Goal: Task Accomplishment & Management: Complete application form

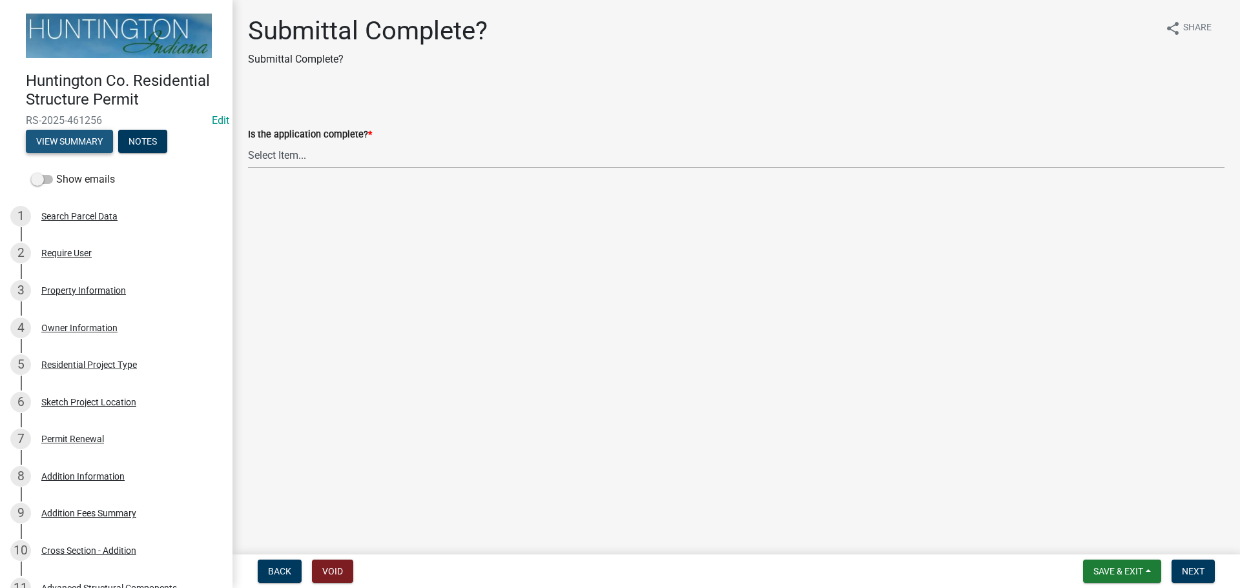
click at [70, 138] on button "View Summary" at bounding box center [69, 141] width 87 height 23
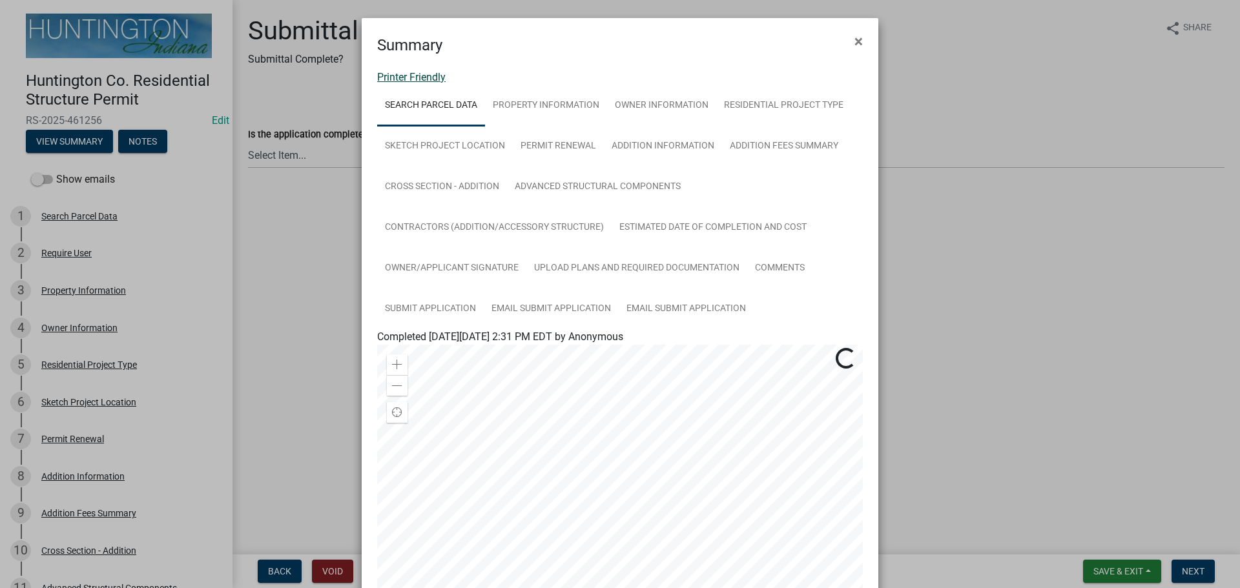
click at [422, 80] on link "Printer Friendly" at bounding box center [411, 77] width 68 height 12
click at [614, 41] on button "×" at bounding box center [858, 41] width 29 height 36
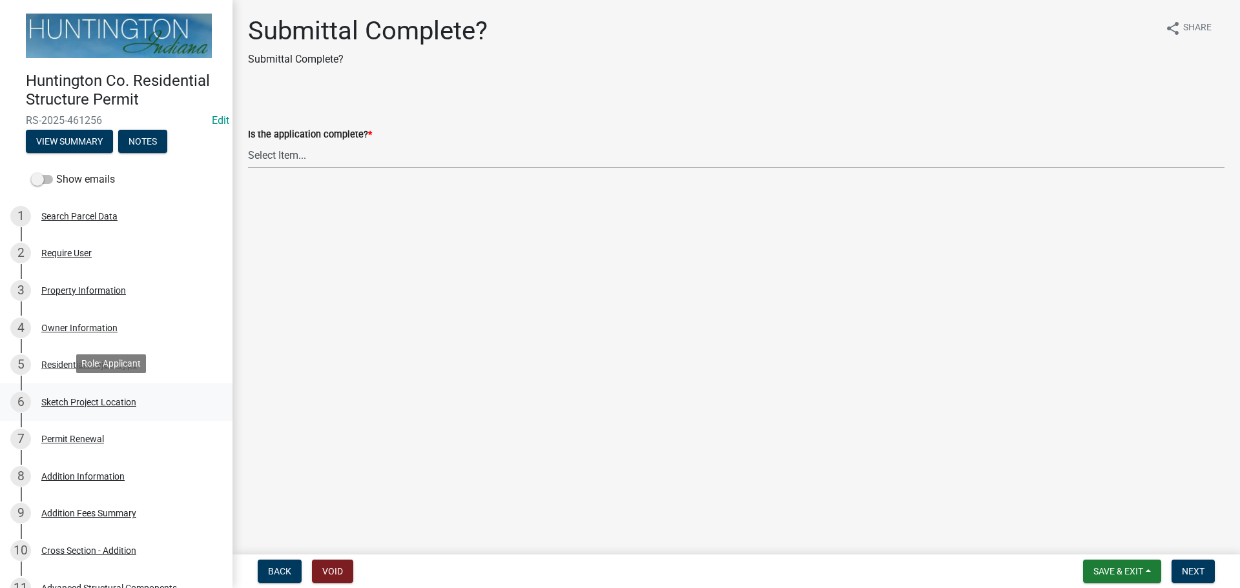
click at [46, 386] on link "6 Sketch Project Location" at bounding box center [116, 402] width 232 height 37
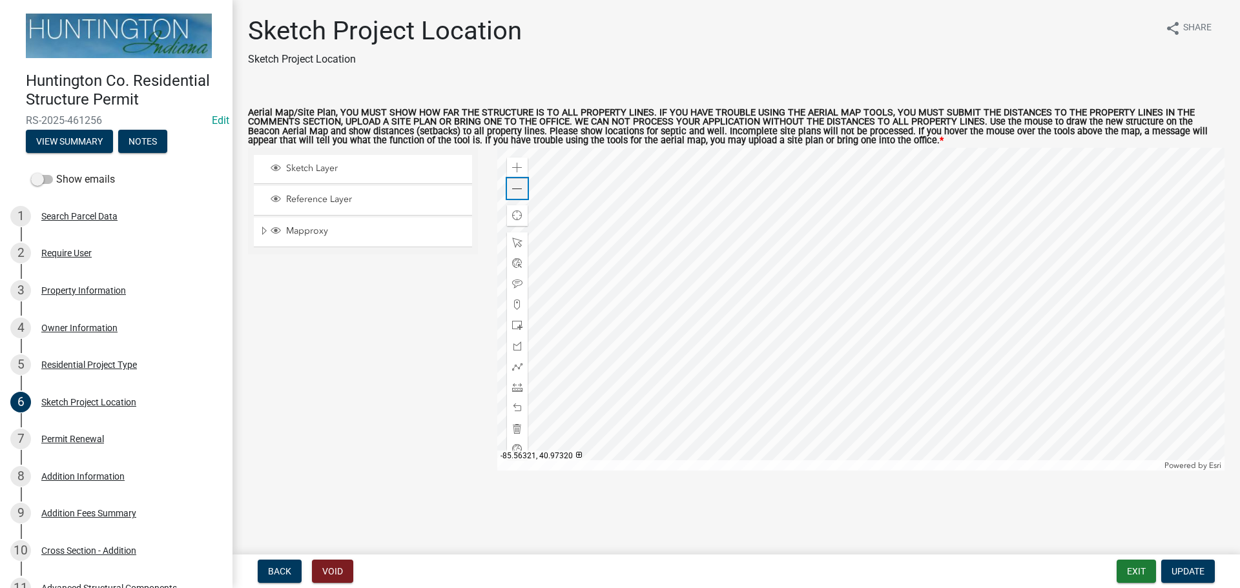
click at [513, 192] on span at bounding box center [517, 189] width 10 height 10
click at [514, 192] on span at bounding box center [517, 189] width 10 height 10
drag, startPoint x: 513, startPoint y: 192, endPoint x: 369, endPoint y: 217, distance: 146.1
click at [512, 192] on span at bounding box center [517, 189] width 10 height 10
click at [517, 393] on span at bounding box center [517, 387] width 10 height 10
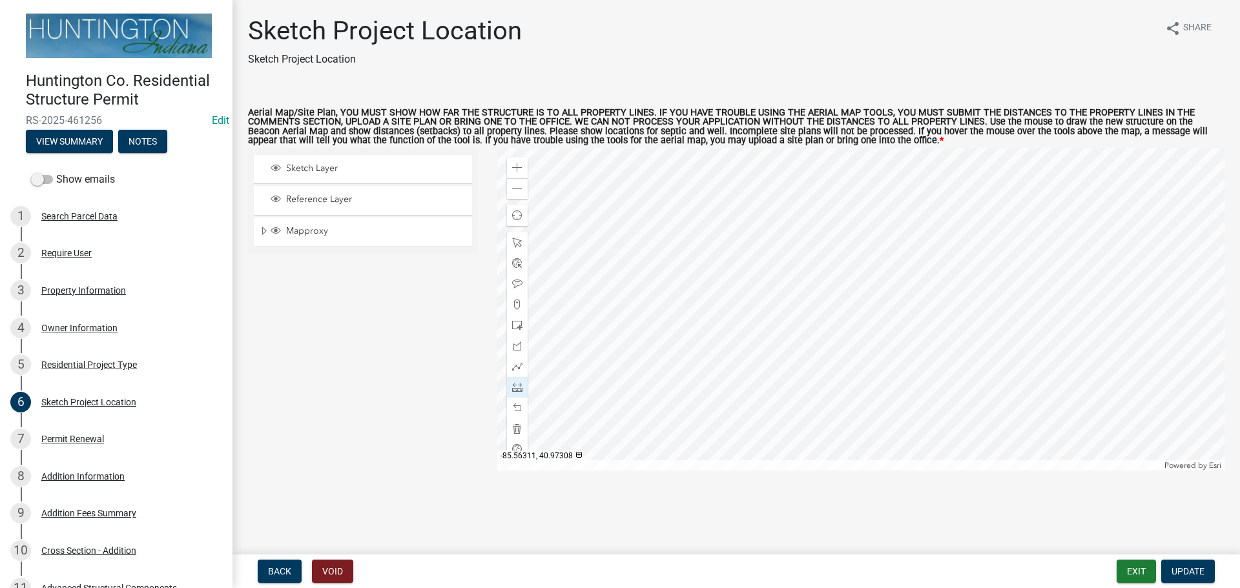
click at [614, 324] on div at bounding box center [861, 309] width 728 height 323
click at [519, 391] on span at bounding box center [517, 387] width 10 height 10
click at [522, 194] on span at bounding box center [517, 189] width 10 height 10
click at [517, 170] on span at bounding box center [517, 168] width 10 height 10
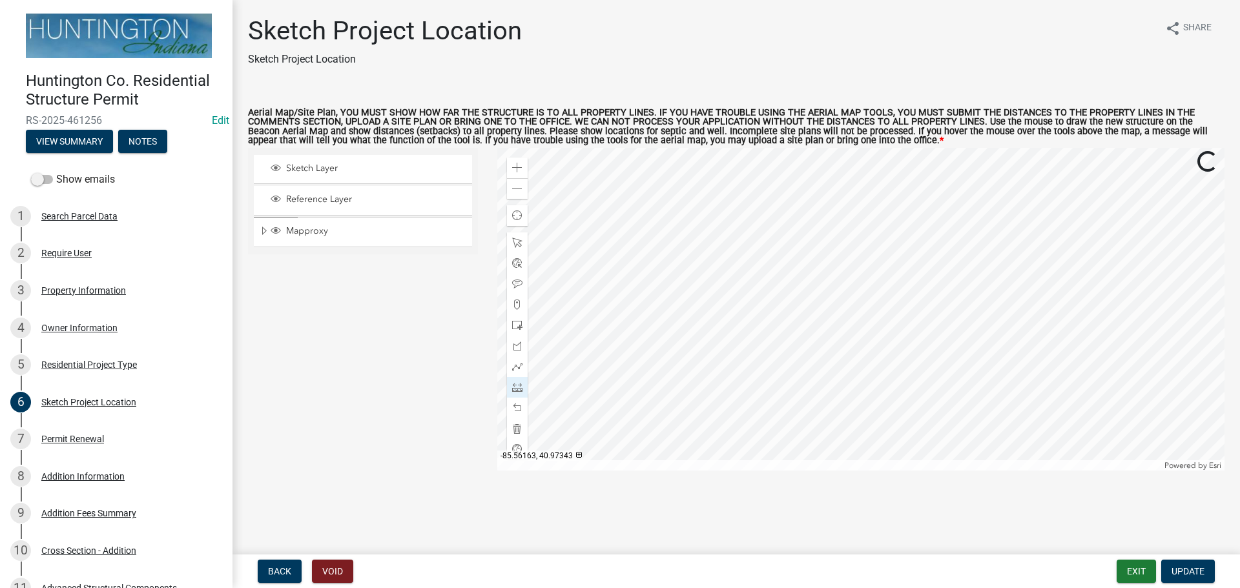
click at [614, 379] on div at bounding box center [861, 309] width 728 height 323
click at [614, 406] on div at bounding box center [861, 309] width 728 height 323
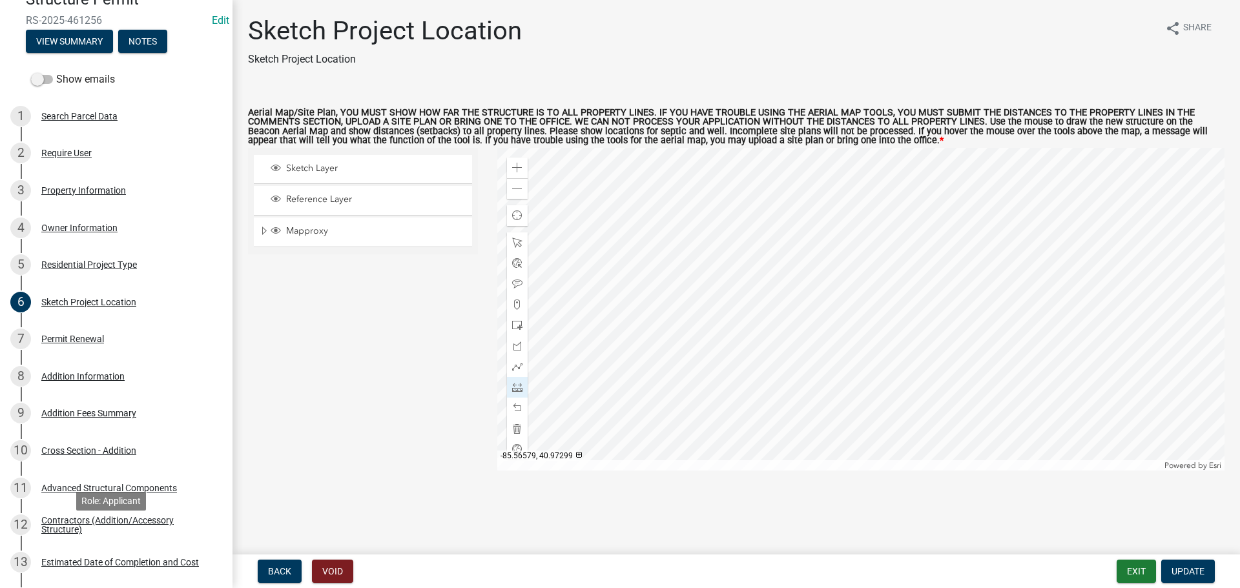
scroll to position [194, 0]
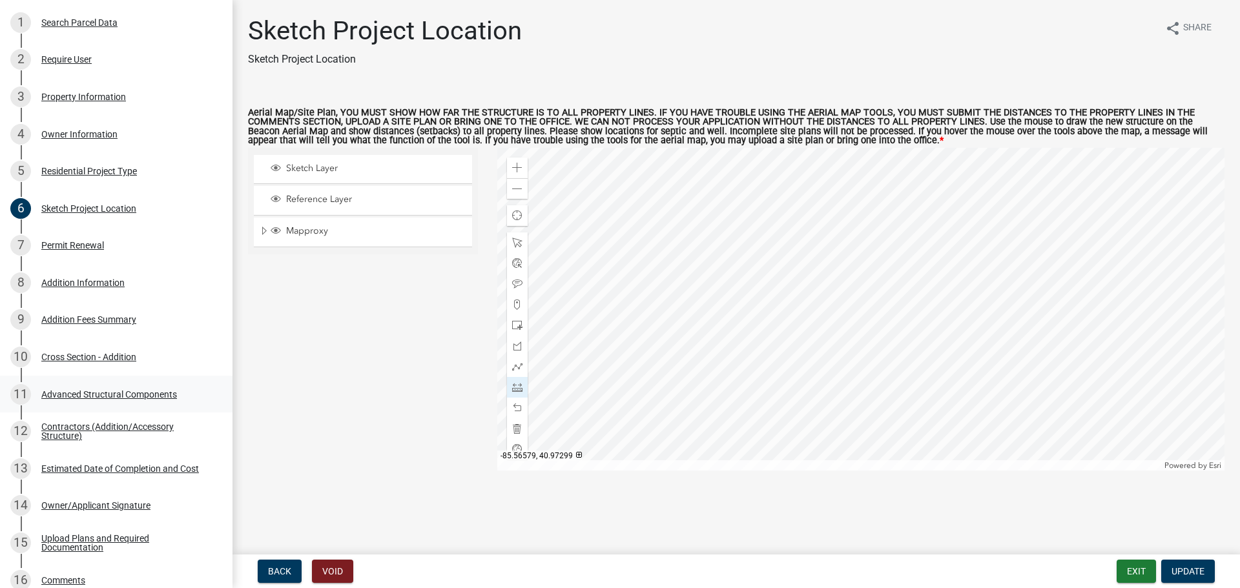
click at [98, 380] on link "11 Advanced Structural Components" at bounding box center [116, 394] width 232 height 37
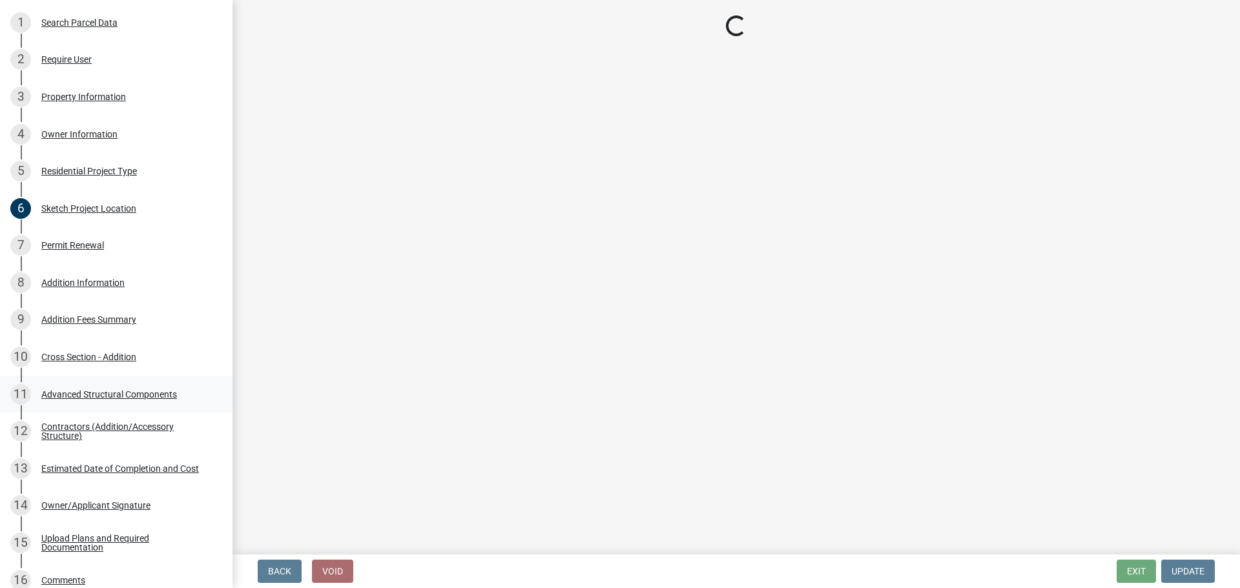
select select "969b3812-a697-4f96-8ebc-392571e88d14"
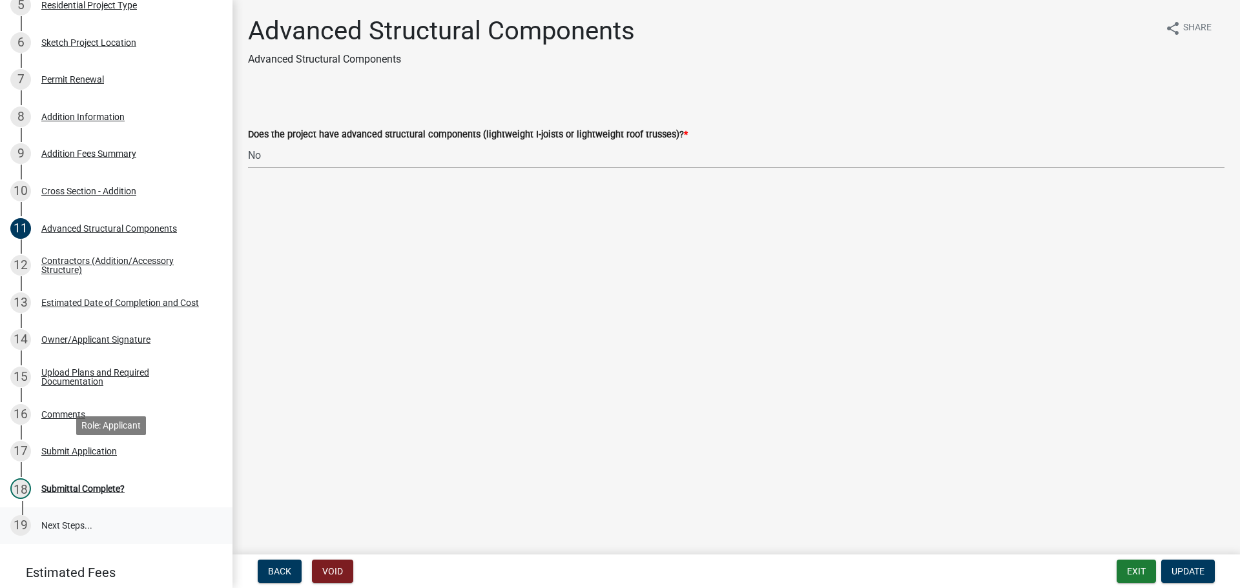
scroll to position [442, 0]
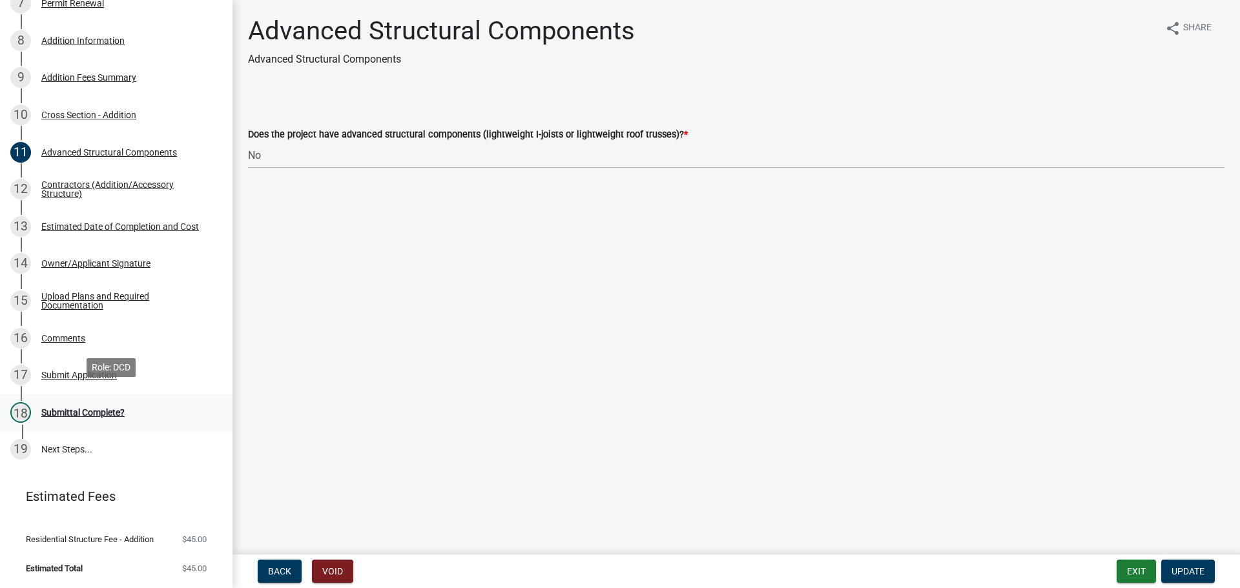
click at [69, 410] on div "18 Submittal Complete?" at bounding box center [110, 412] width 201 height 21
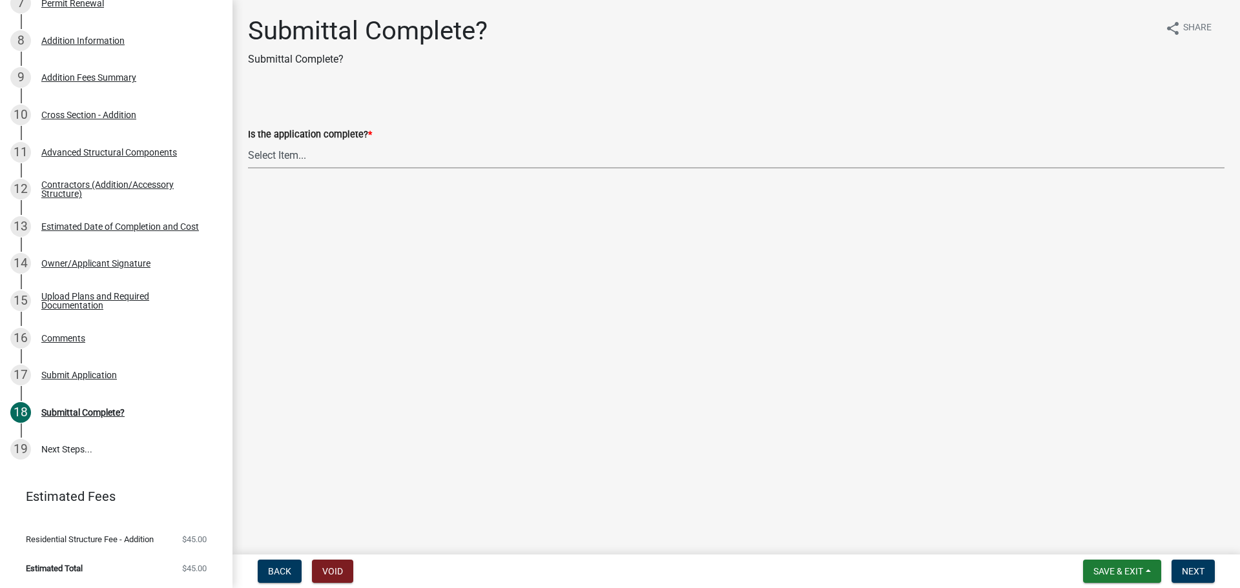
click at [268, 150] on select "Select Item... Yes No" at bounding box center [736, 155] width 976 height 26
click at [248, 142] on select "Select Item... Yes No" at bounding box center [736, 155] width 976 height 26
select select "315ce2df-ff16-4327-84fc-1d1503341e6e"
click at [614, 423] on span "Next" at bounding box center [1193, 571] width 23 height 10
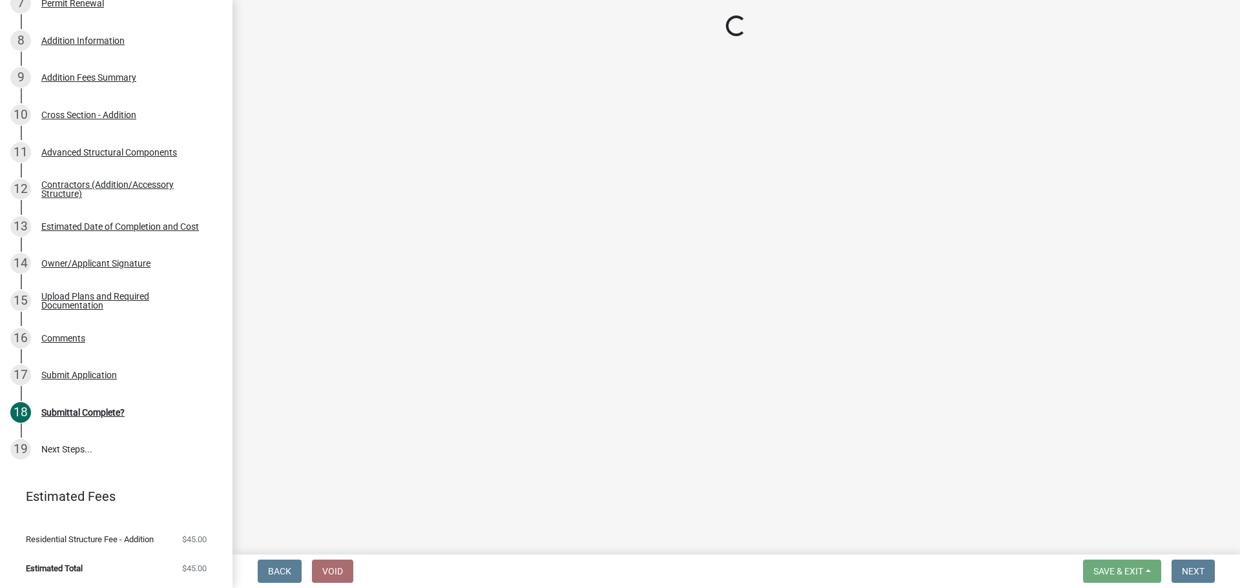
scroll to position [925, 0]
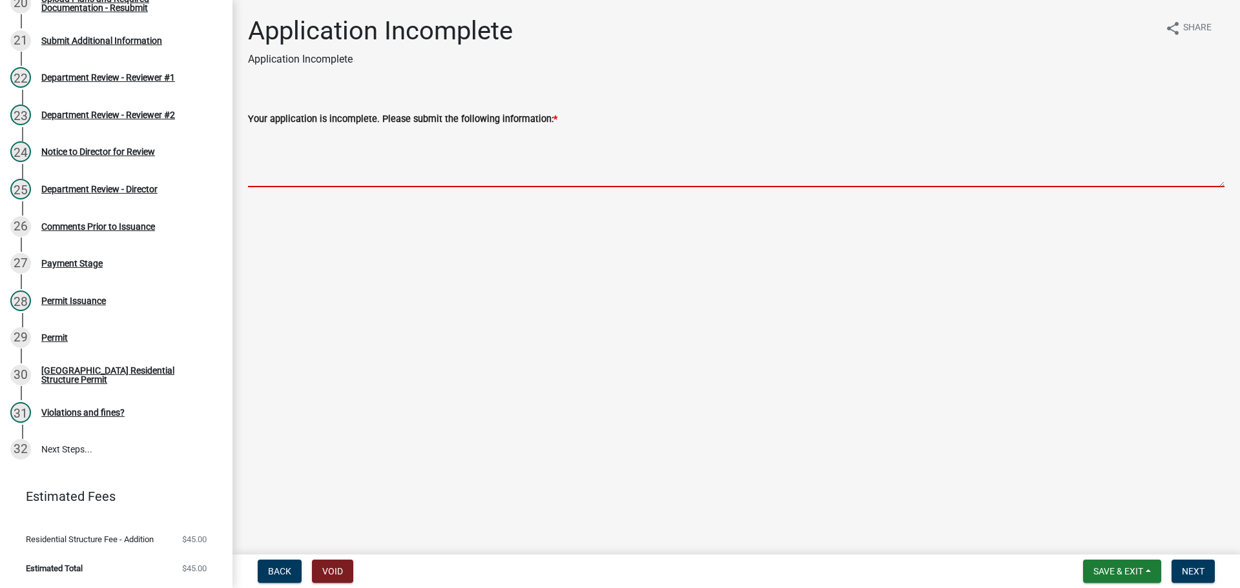
click at [305, 150] on textarea "Your application is incomplete. Please submit the following information: *" at bounding box center [736, 157] width 976 height 61
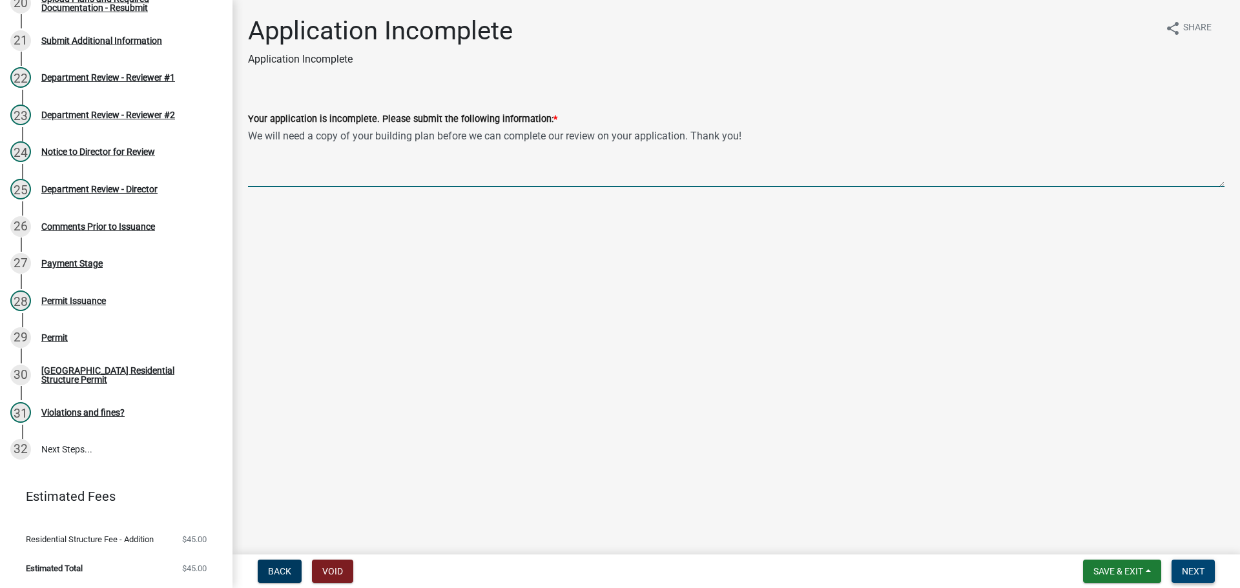
type textarea "We will need a copy of your building plan before we can complete our review on …"
click at [614, 423] on button "Next" at bounding box center [1193, 571] width 43 height 23
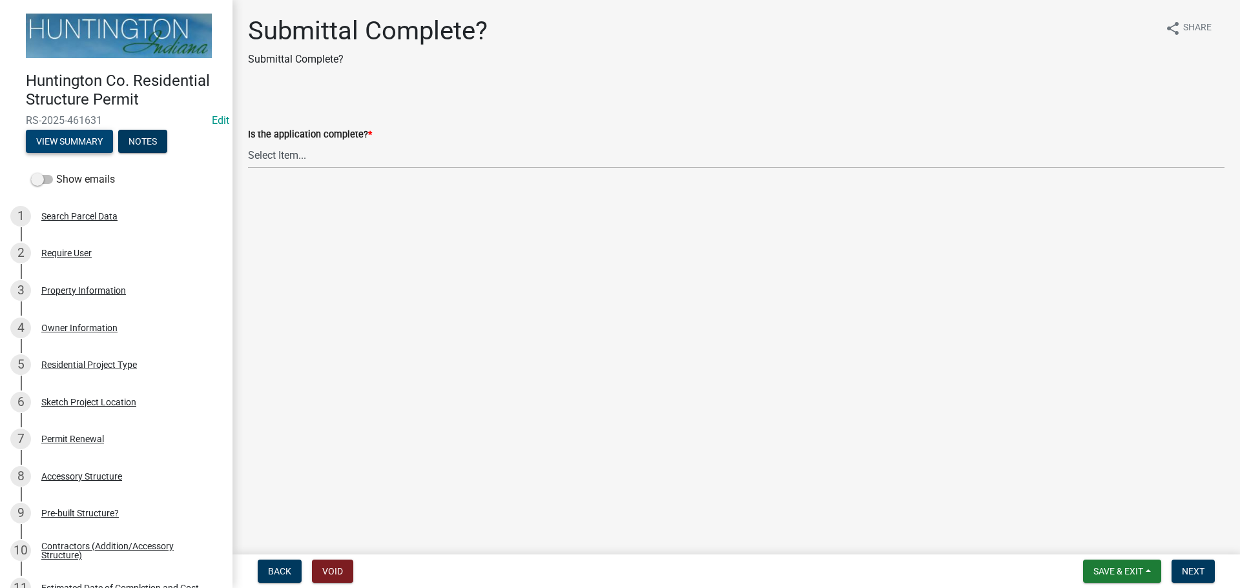
click at [71, 136] on button "View Summary" at bounding box center [69, 141] width 87 height 23
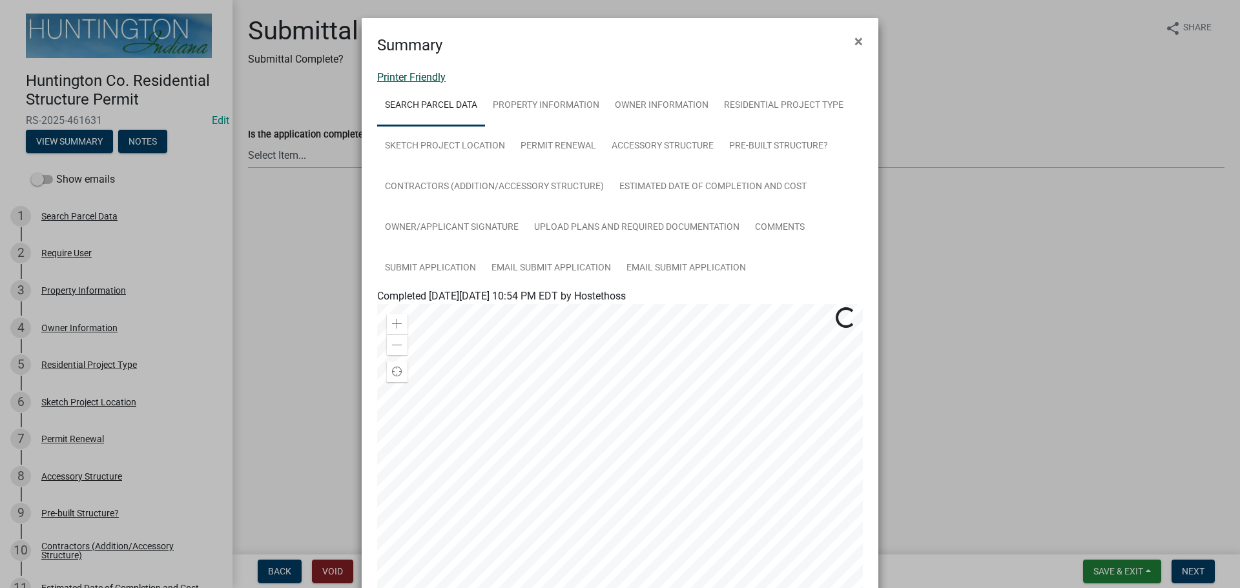
click at [415, 79] on link "Printer Friendly" at bounding box center [411, 77] width 68 height 12
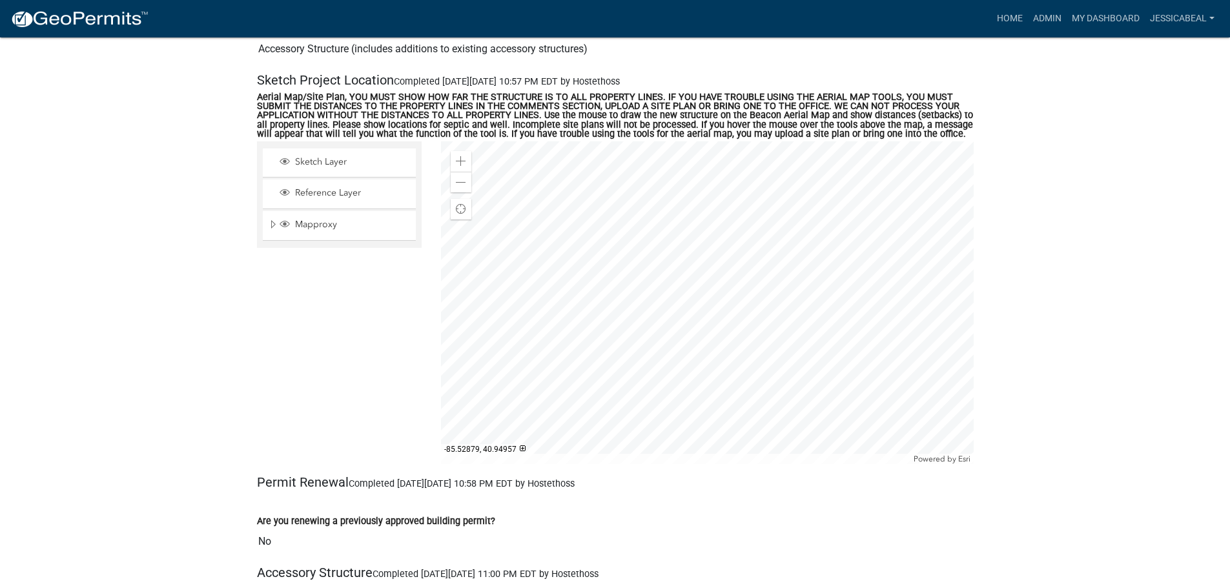
scroll to position [1292, 0]
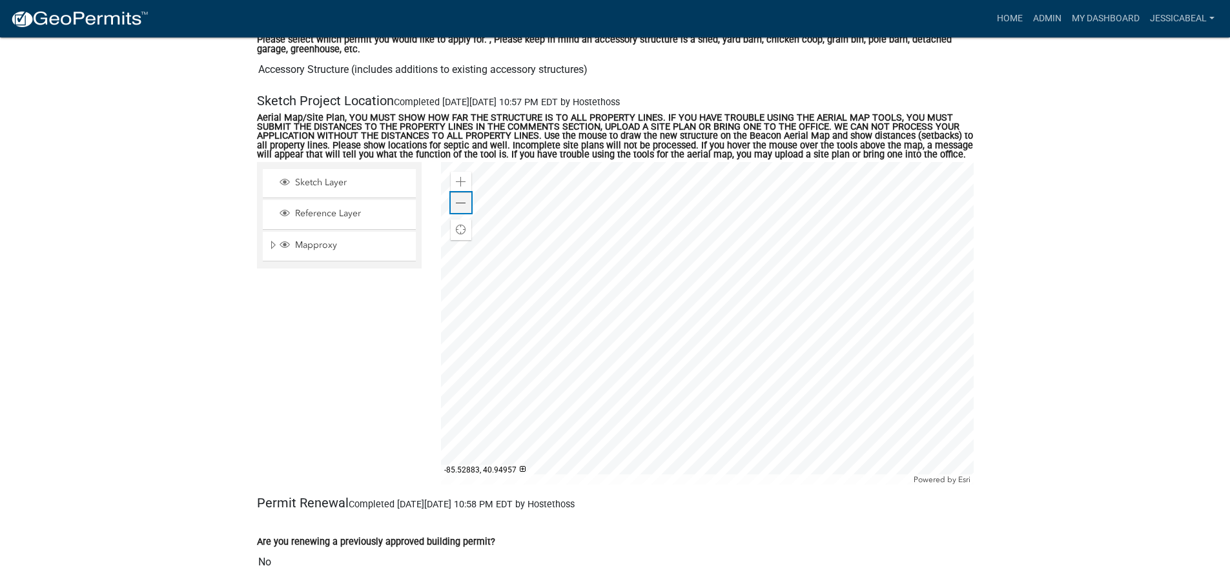
click at [465, 197] on div "Zoom out" at bounding box center [461, 202] width 21 height 21
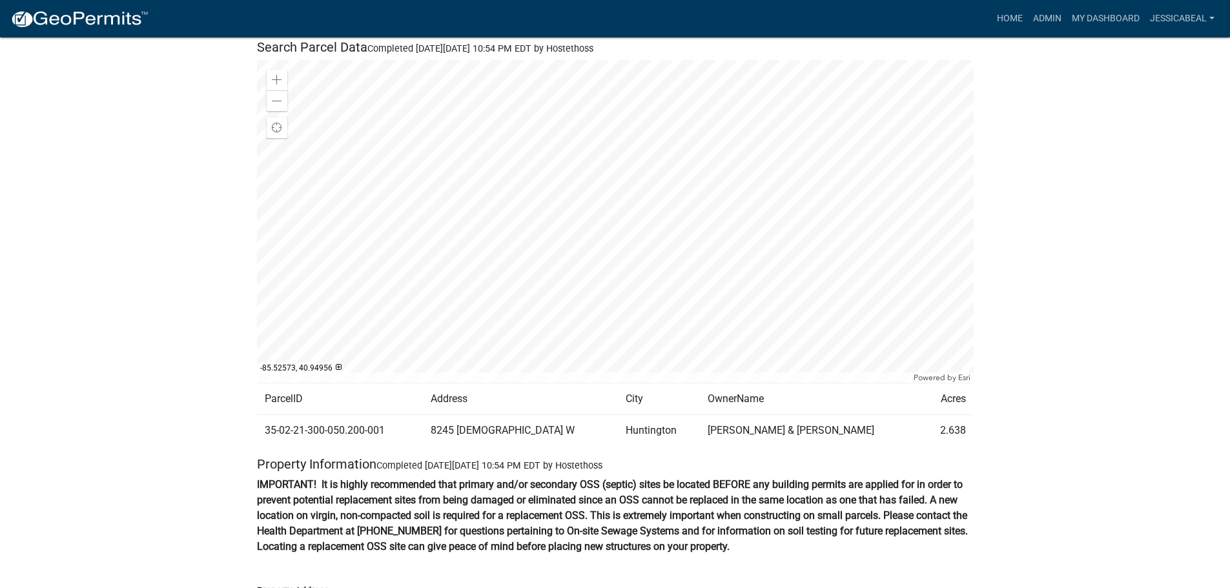
scroll to position [0, 0]
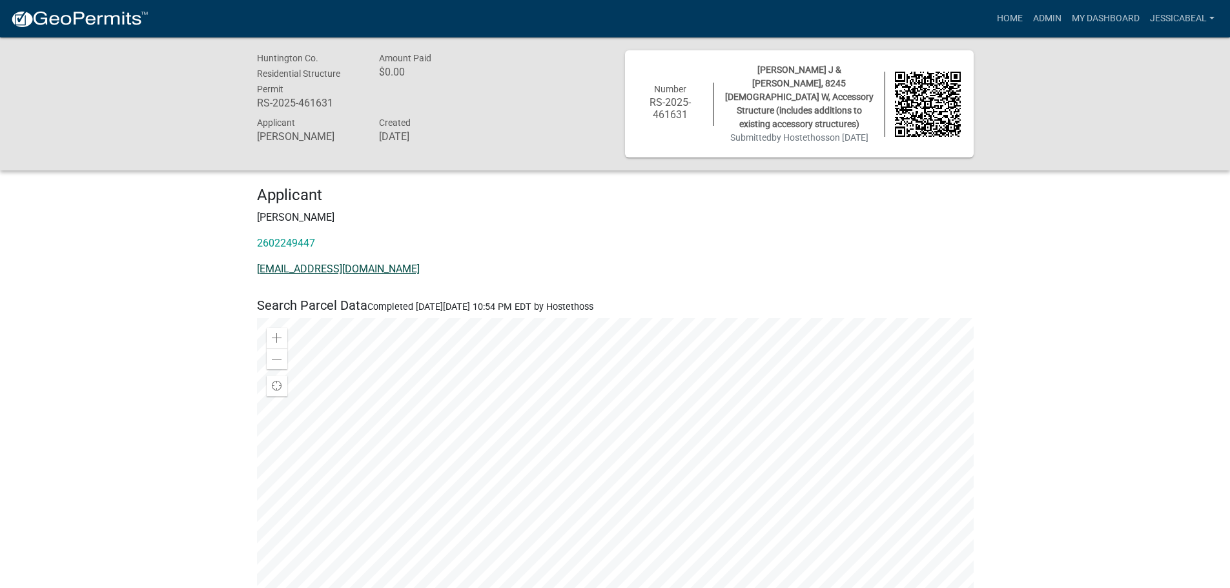
click at [300, 267] on link "cjh@omnicityusa.com" at bounding box center [338, 269] width 163 height 12
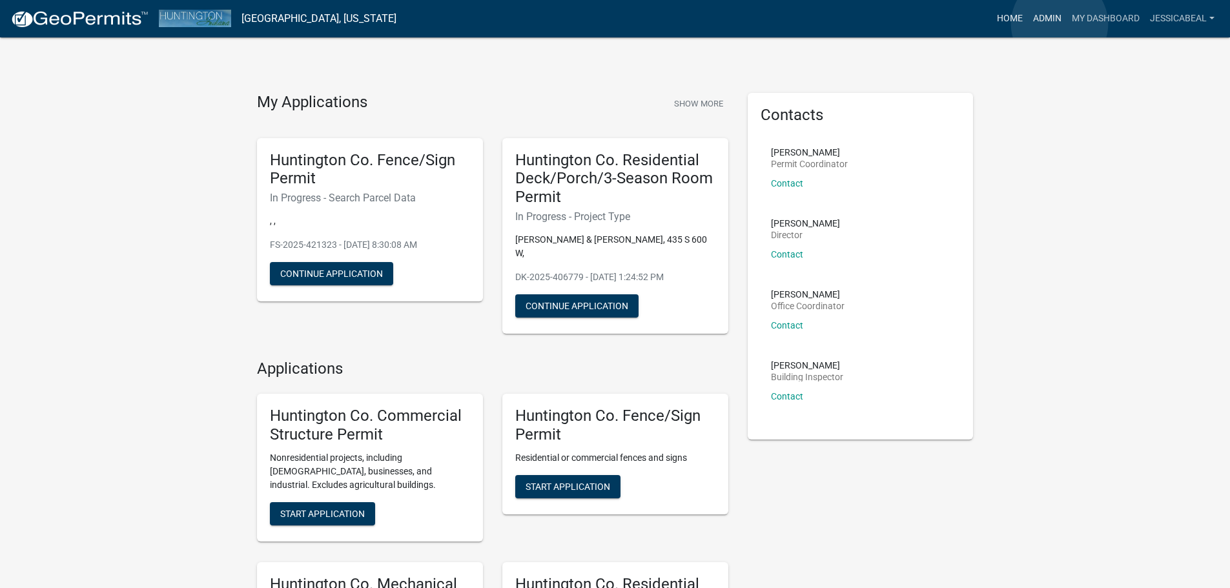
drag, startPoint x: 1060, startPoint y: 24, endPoint x: 1021, endPoint y: 26, distance: 38.8
click at [1060, 24] on link "Admin" at bounding box center [1047, 18] width 39 height 25
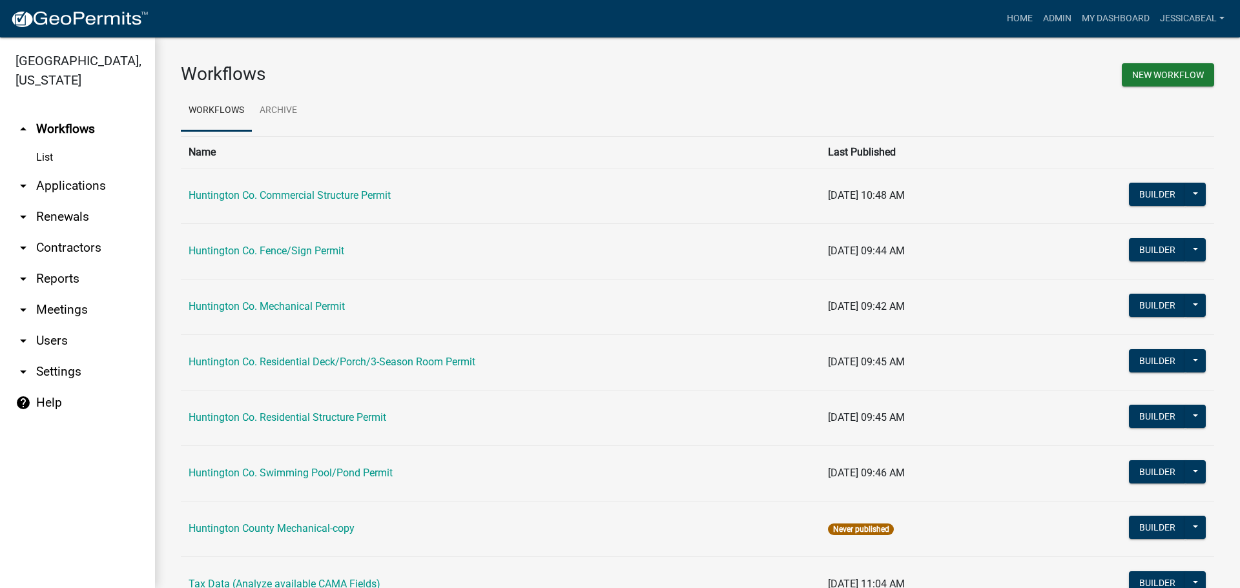
click at [59, 182] on link "arrow_drop_down Applications" at bounding box center [77, 185] width 155 height 31
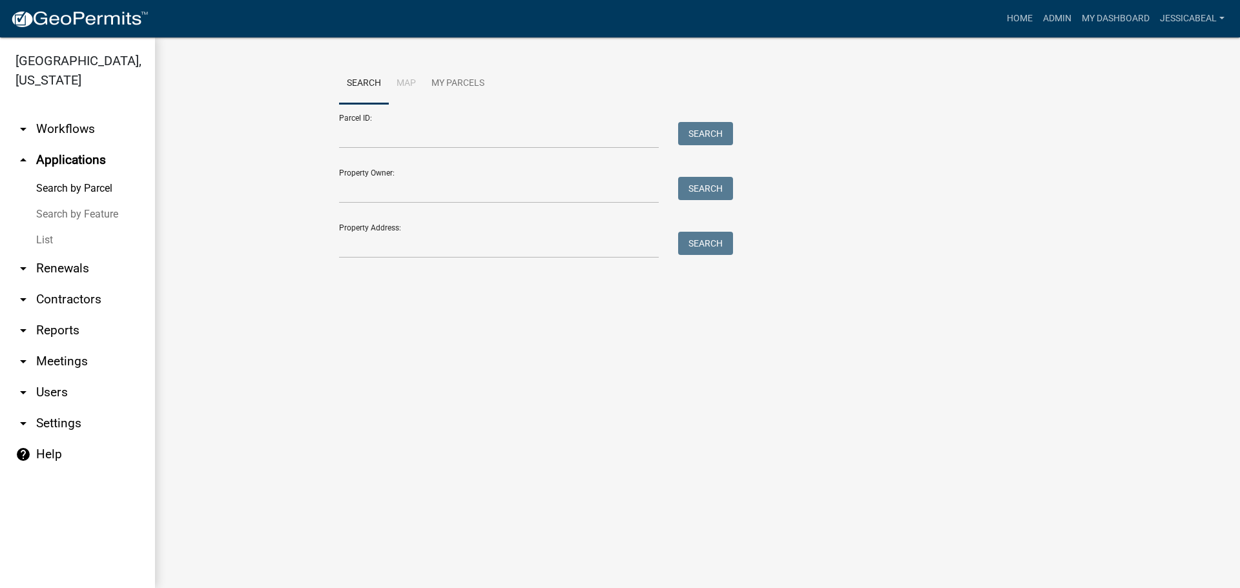
click at [43, 244] on link "List" at bounding box center [77, 240] width 155 height 26
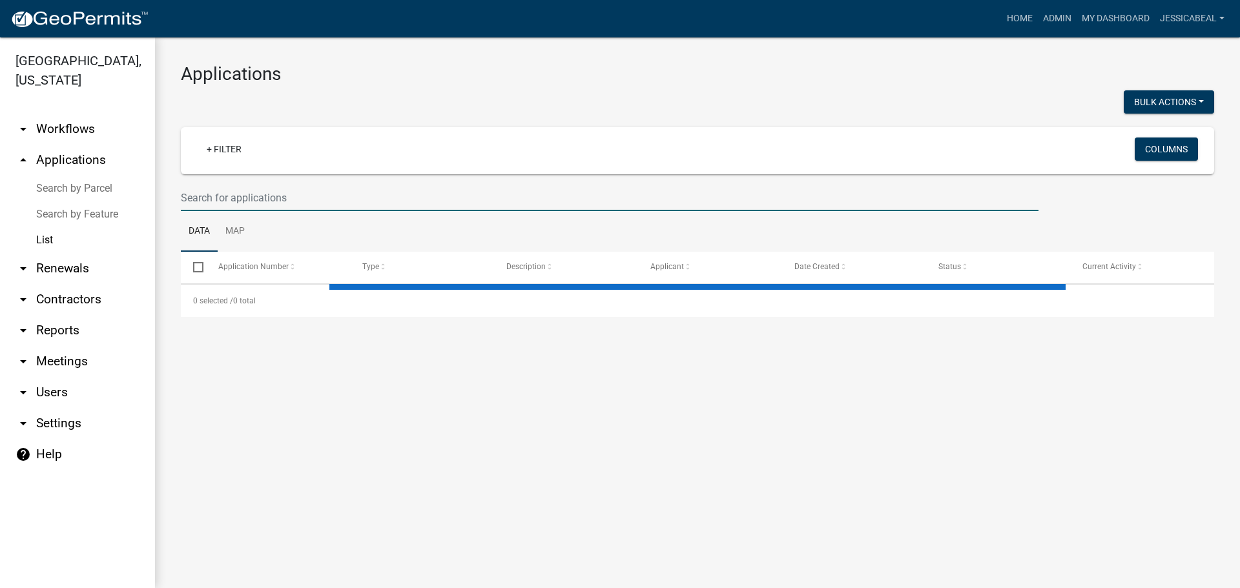
click at [224, 207] on input "text" at bounding box center [610, 198] width 858 height 26
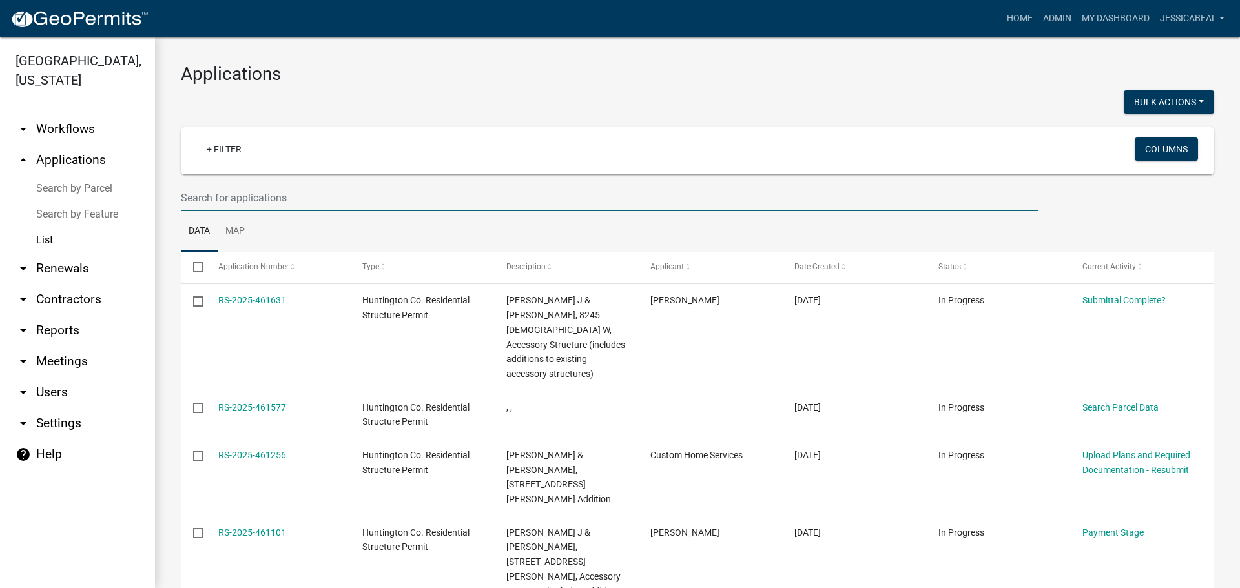
click at [227, 192] on input "text" at bounding box center [610, 198] width 858 height 26
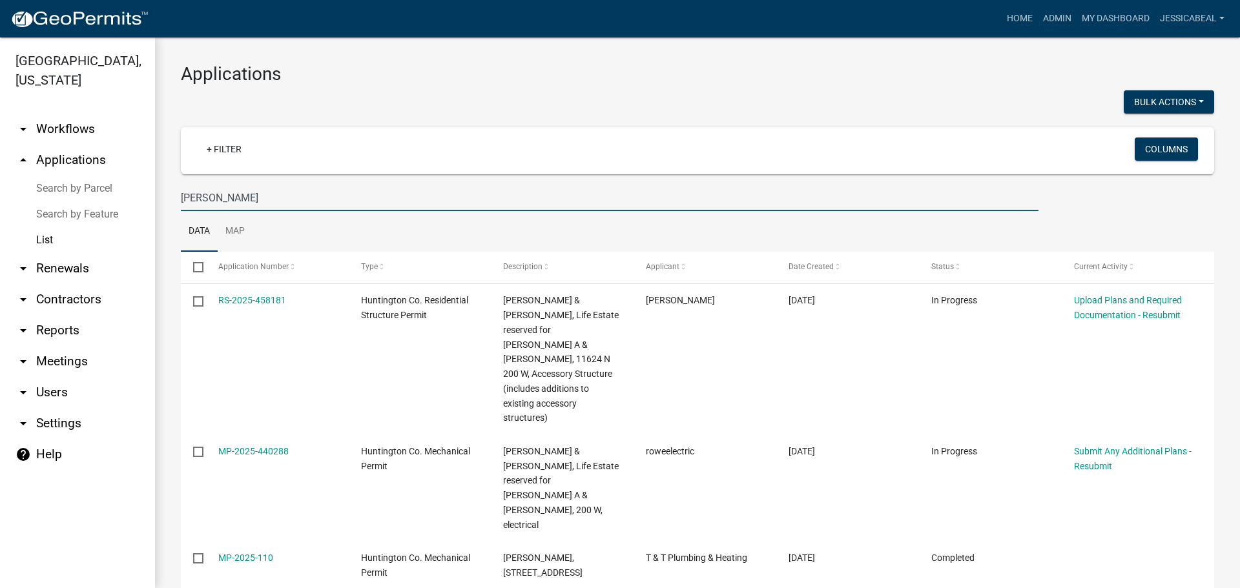
type input "[PERSON_NAME]"
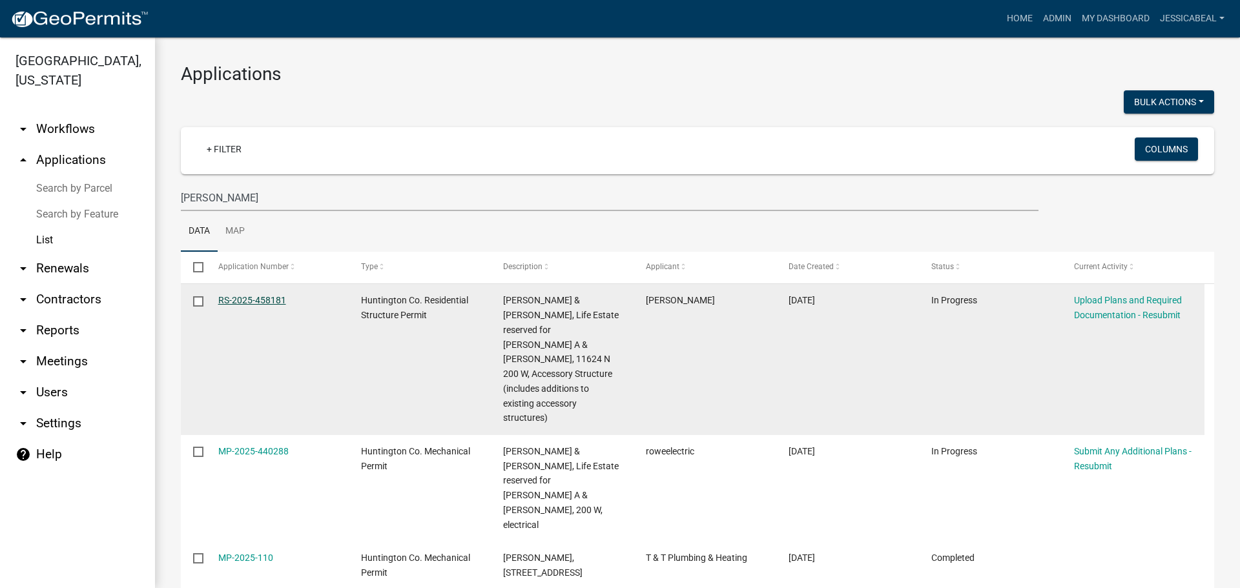
click at [247, 299] on link "RS-2025-458181" at bounding box center [252, 300] width 68 height 10
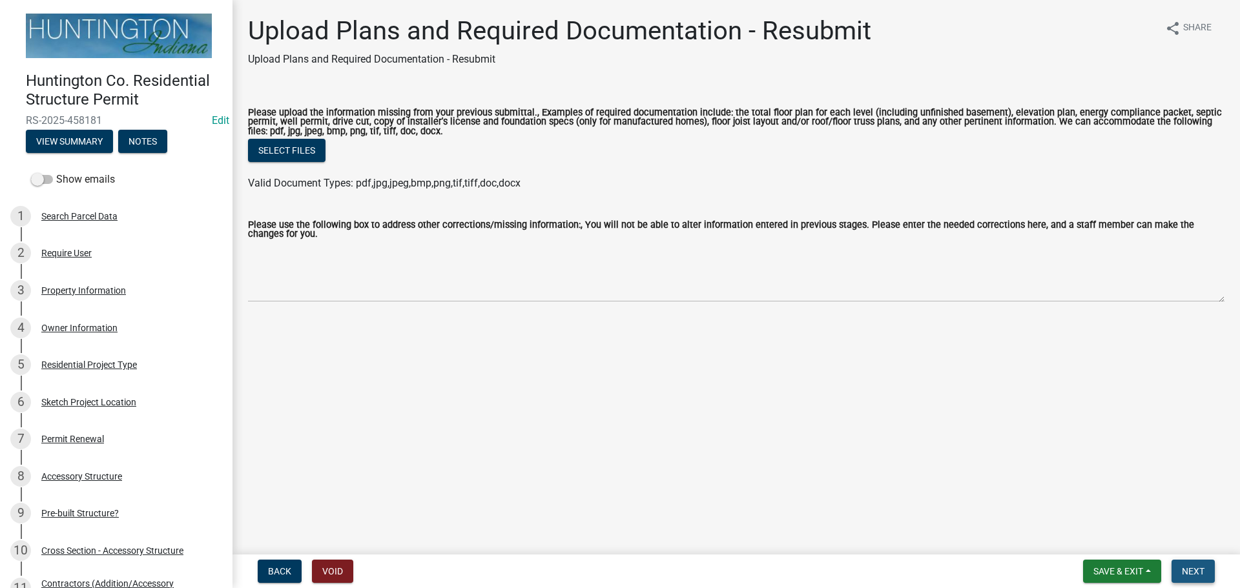
click at [1181, 561] on button "Next" at bounding box center [1193, 571] width 43 height 23
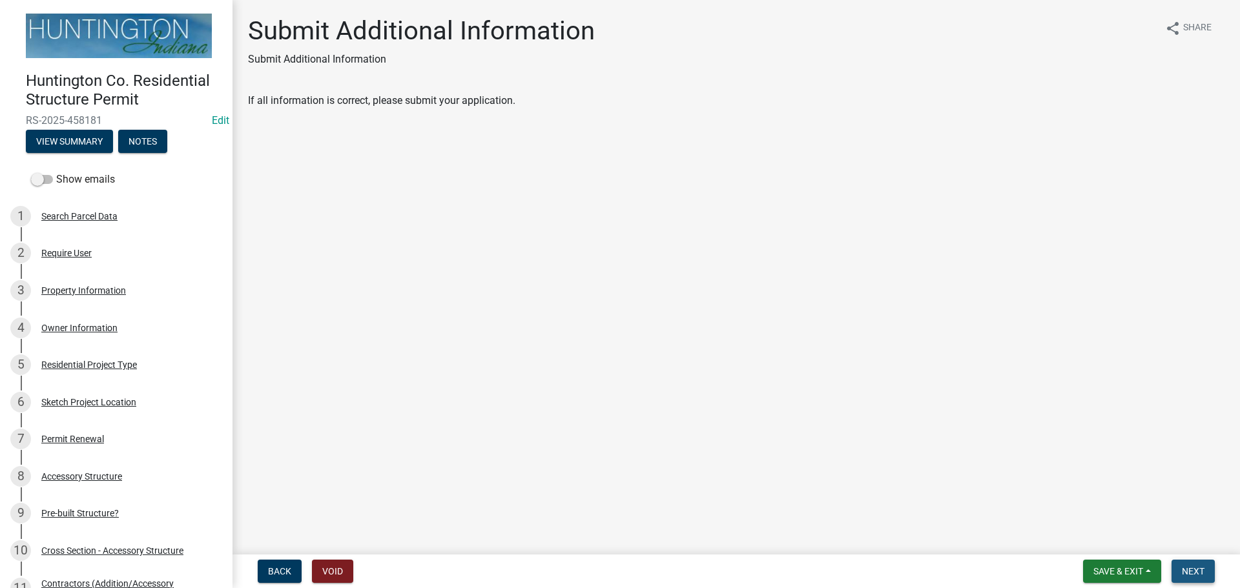
click at [1186, 571] on span "Next" at bounding box center [1193, 571] width 23 height 10
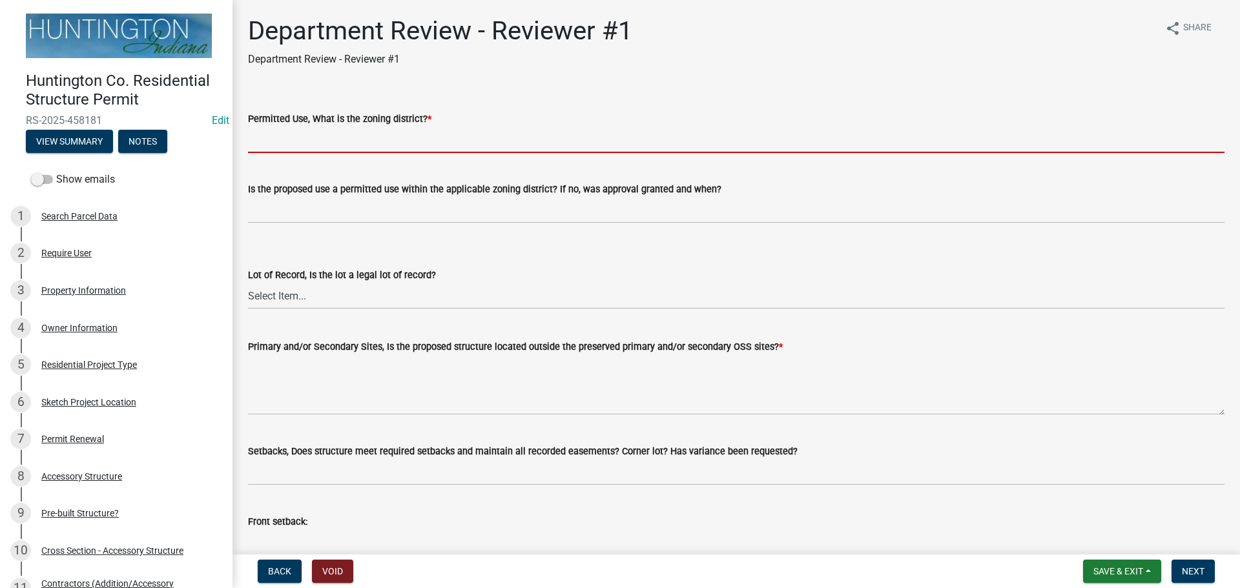
click at [297, 132] on input "Permitted Use, What is the zoning district? *" at bounding box center [736, 140] width 976 height 26
type input "Ag"
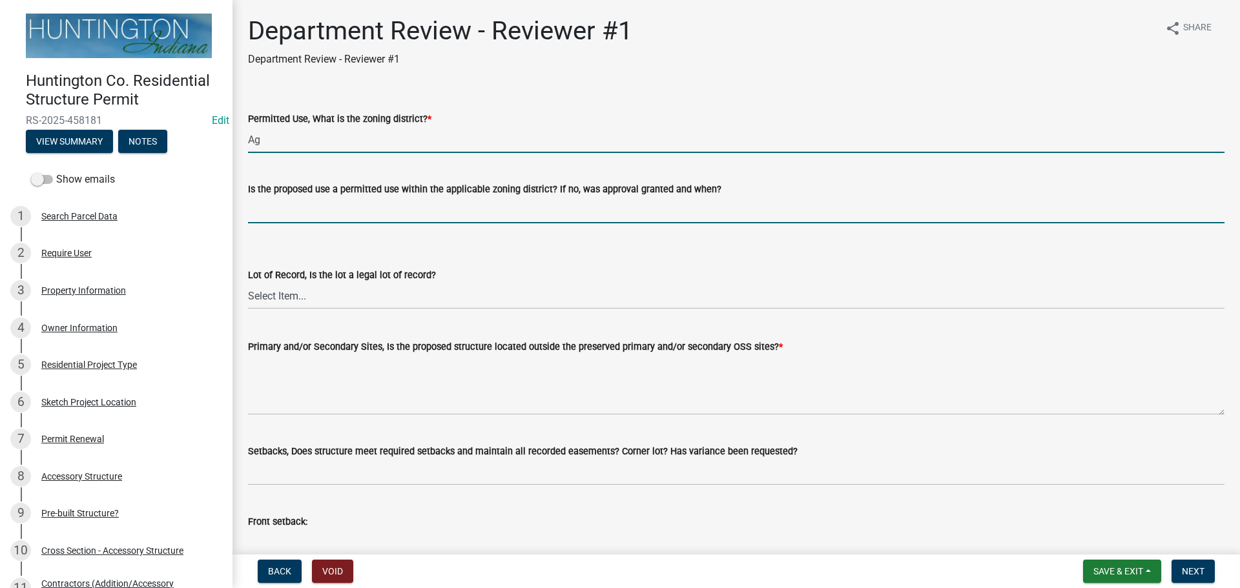
drag, startPoint x: 298, startPoint y: 209, endPoint x: 313, endPoint y: 223, distance: 20.6
click at [298, 210] on input "Is the proposed use a permitted use within the applicable zoning district? If n…" at bounding box center [736, 210] width 976 height 26
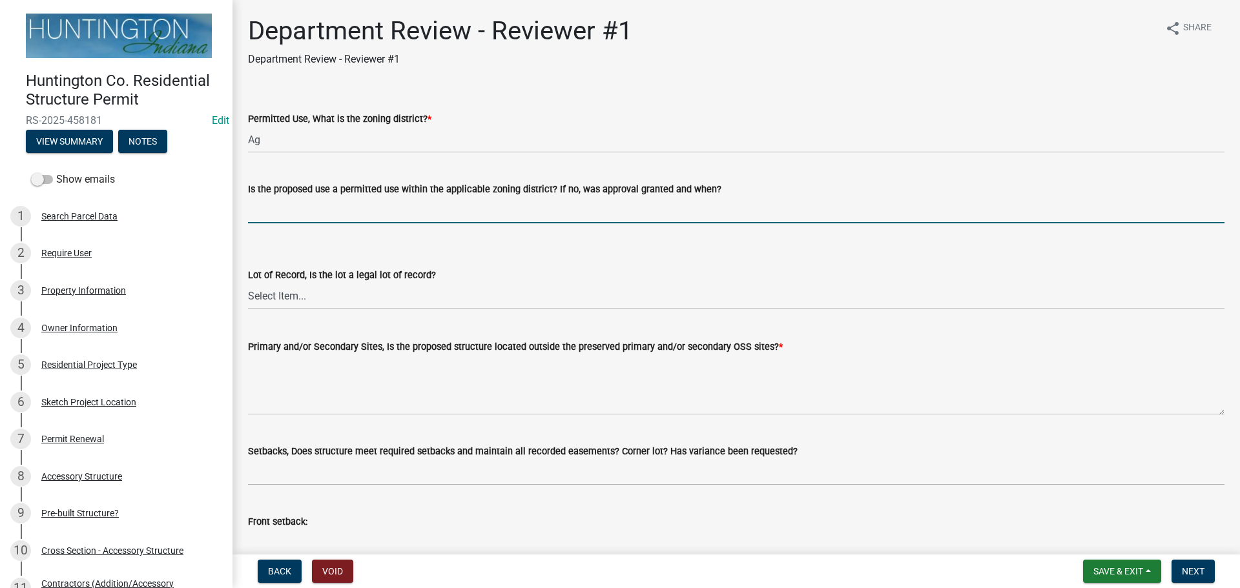
type input "yes"
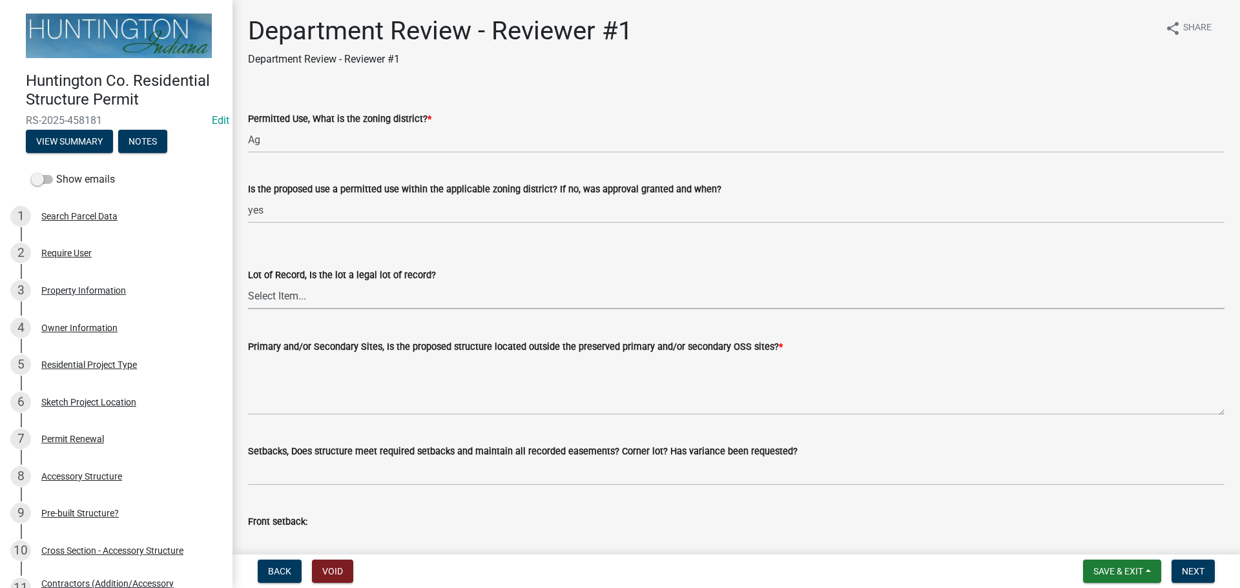
click at [305, 294] on select "Select Item... Yes No" at bounding box center [736, 296] width 976 height 26
click at [248, 283] on select "Select Item... Yes No" at bounding box center [736, 296] width 976 height 26
select select "2b50337a-1d1c-4f6e-b6b1-3d95564f7ff5"
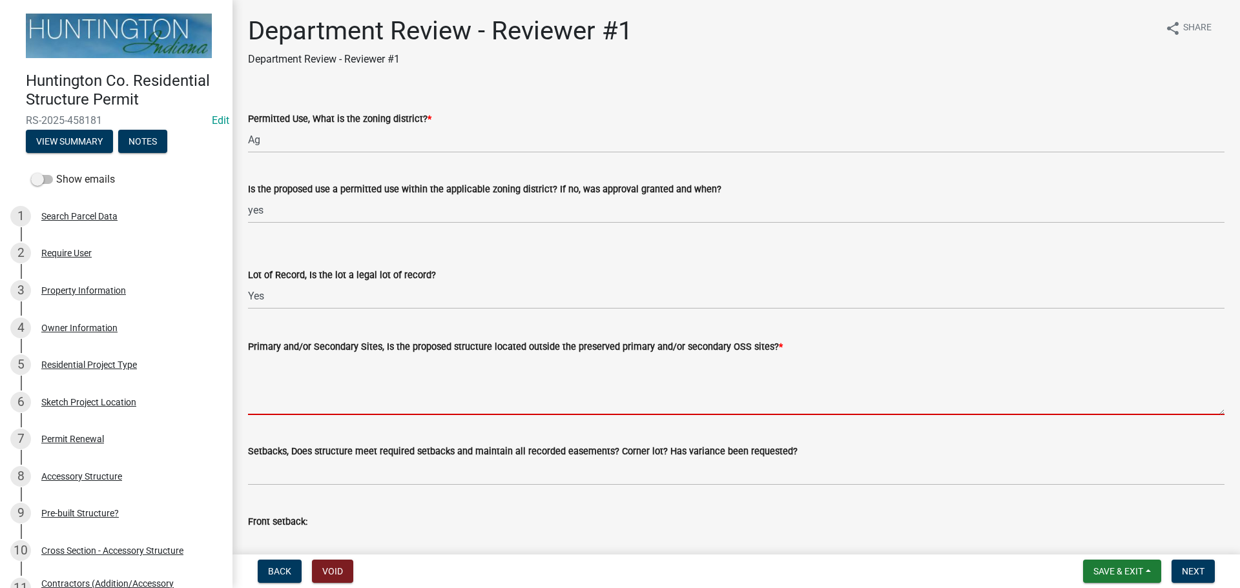
click at [328, 377] on textarea "Primary and/or Secondary Sites, Is the proposed structure located outside the p…" at bounding box center [736, 385] width 976 height 61
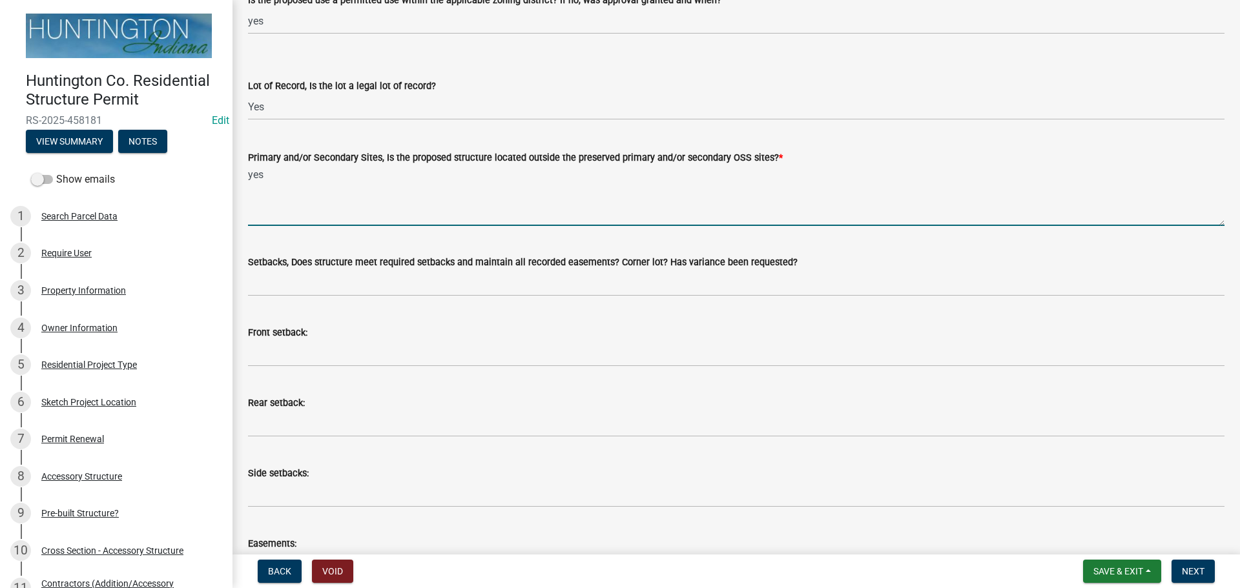
scroll to position [194, 0]
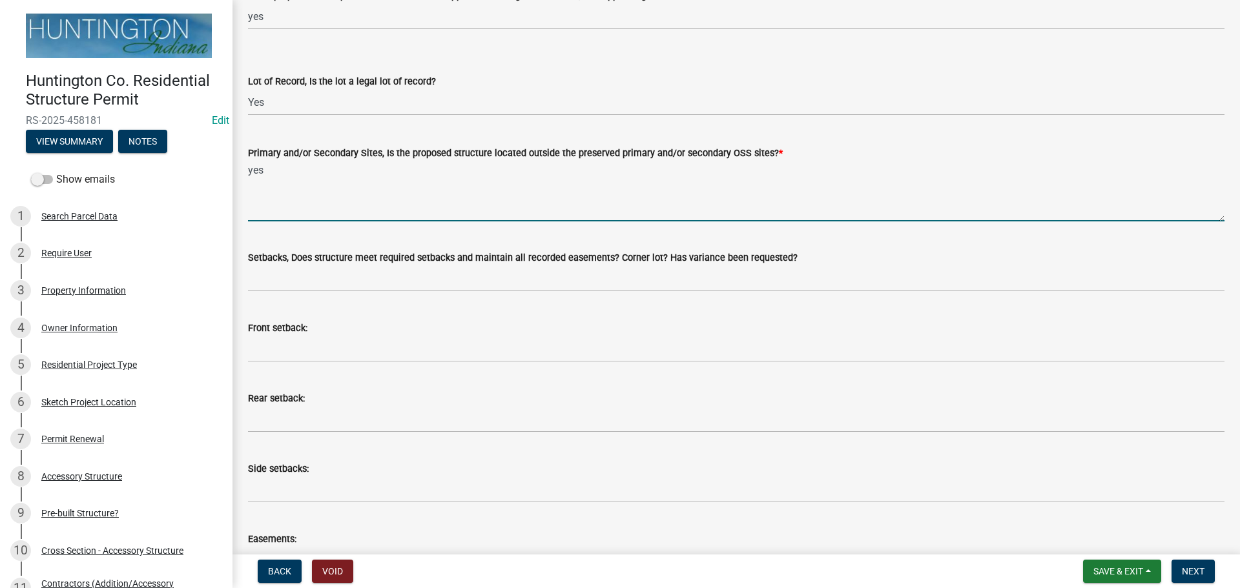
type textarea "yes"
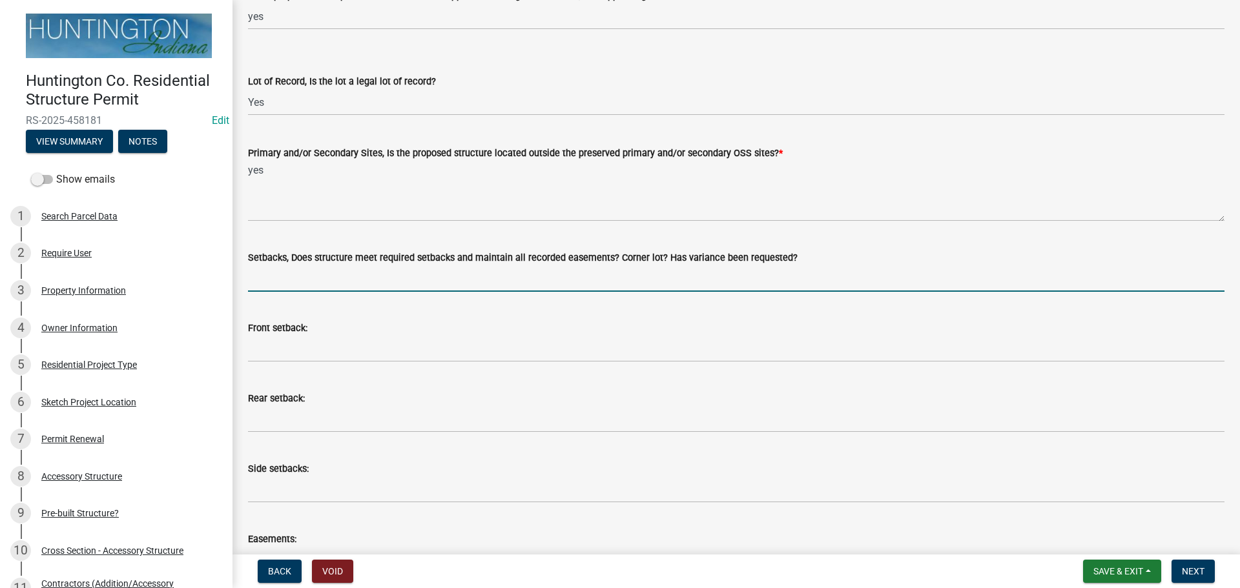
click at [303, 273] on input "Setbacks, Does structure meet required setbacks and maintain all recorded easem…" at bounding box center [736, 278] width 976 height 26
type input "yes"
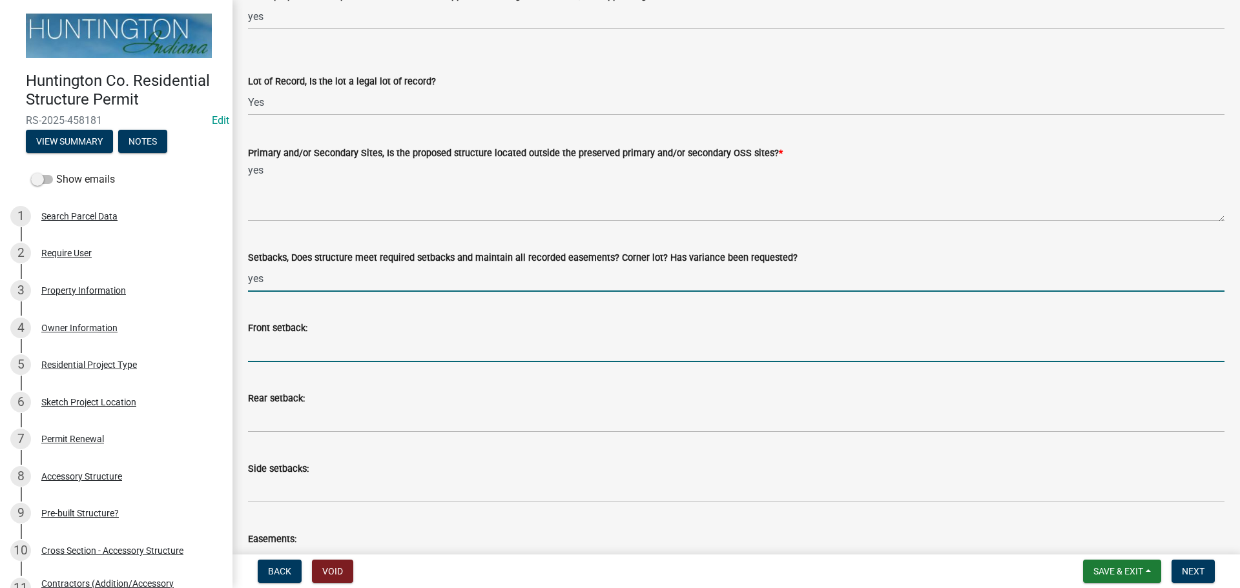
click at [276, 351] on input "Front setback:" at bounding box center [736, 349] width 976 height 26
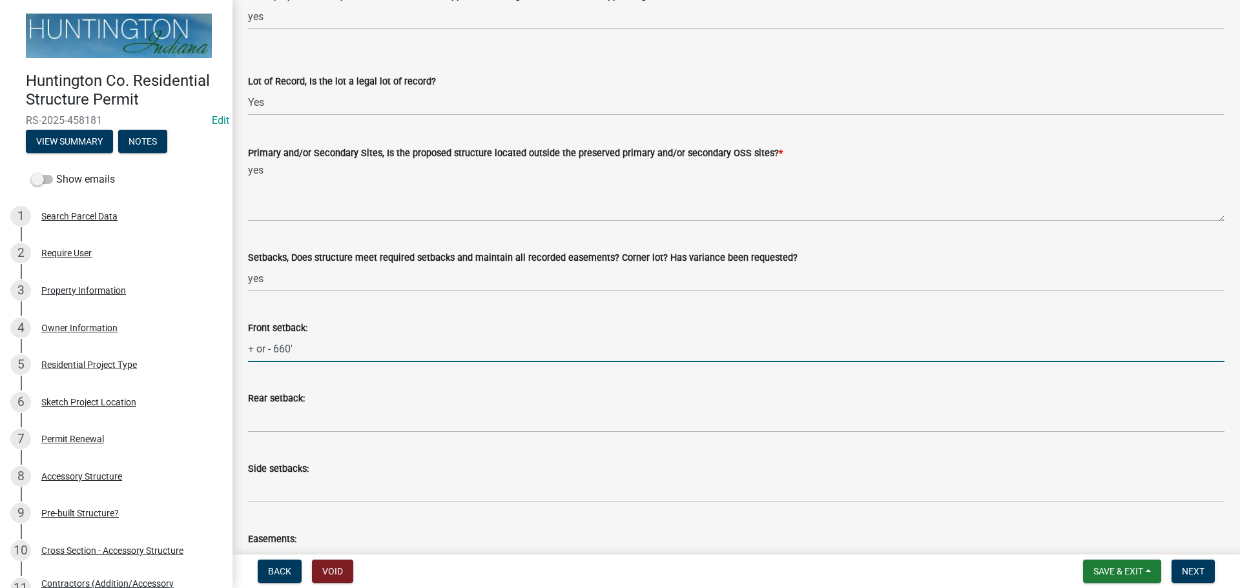
type input "+ or - 660'"
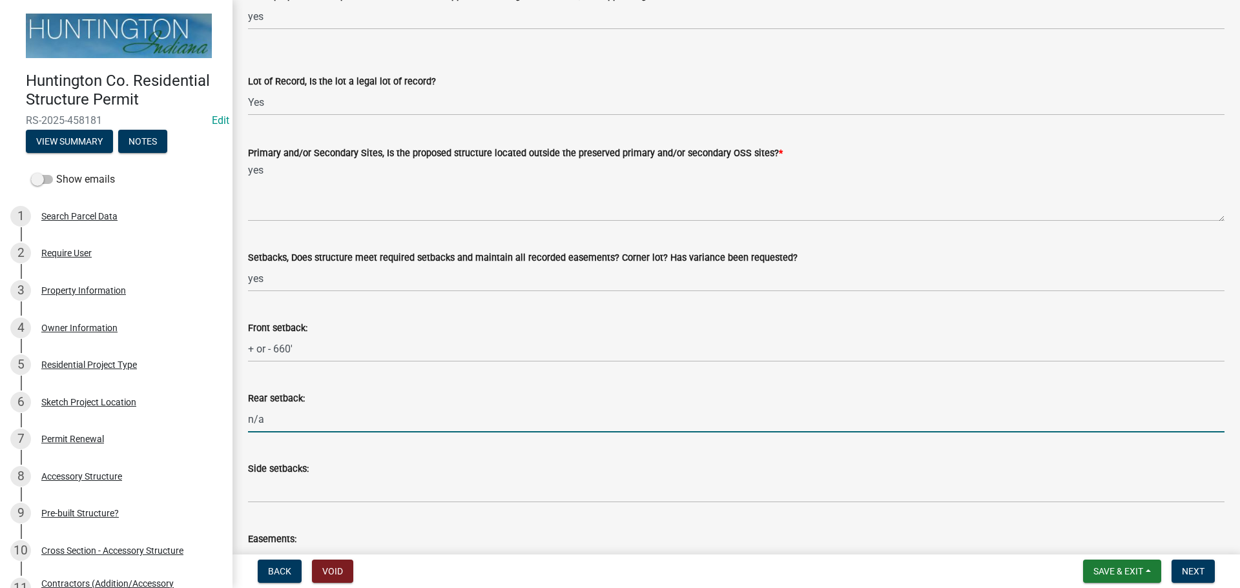
type input "n/a"
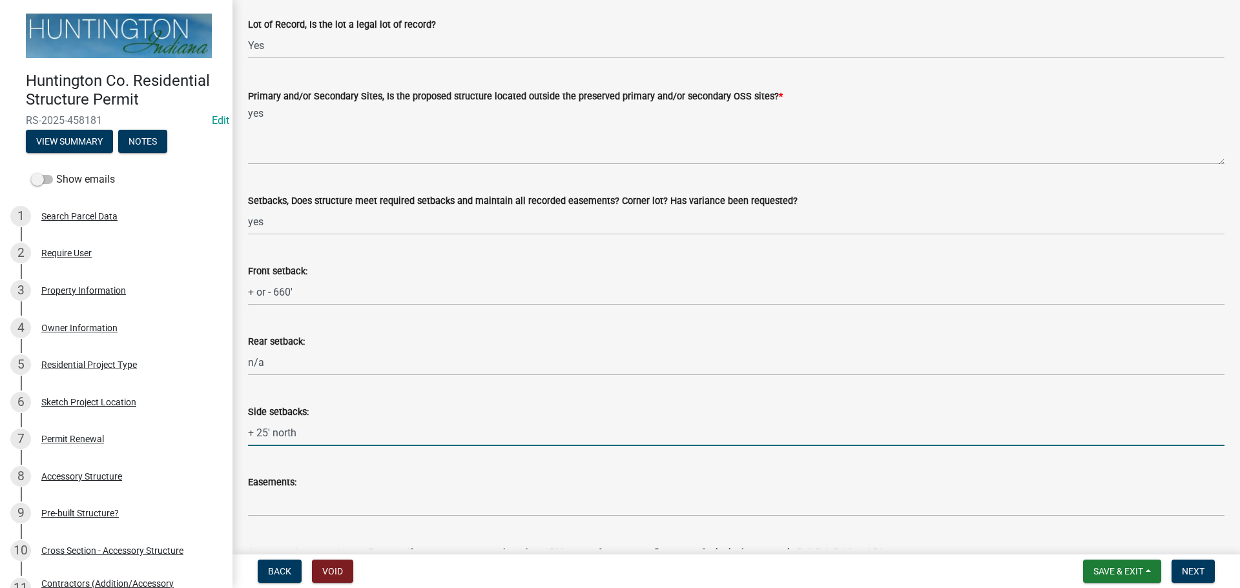
scroll to position [452, 0]
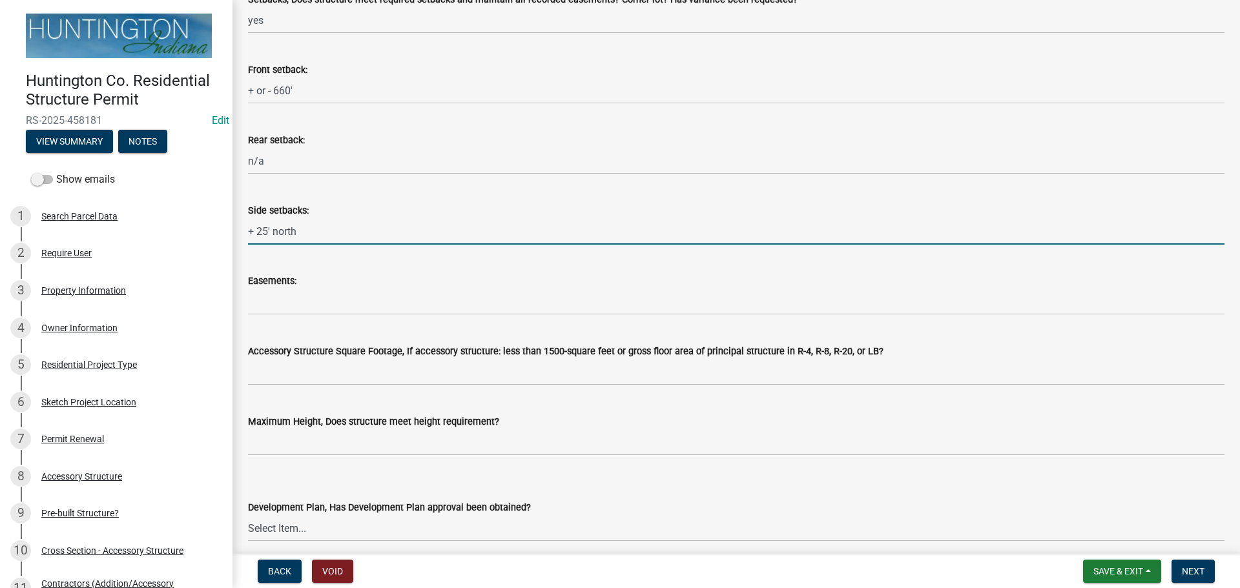
type input "+ 25' north"
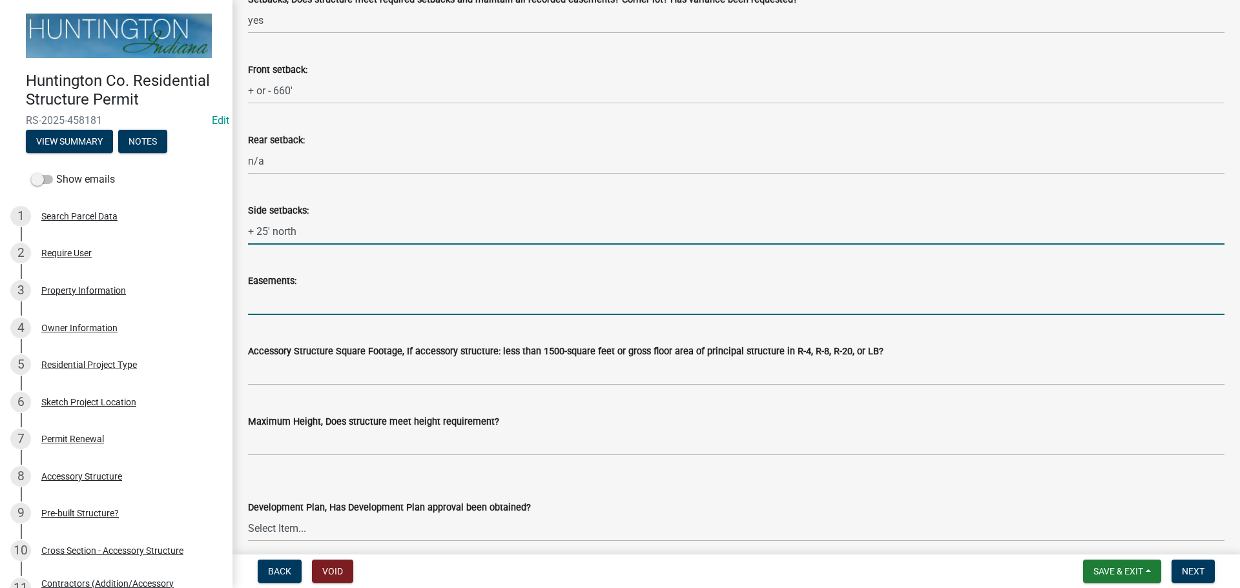
drag, startPoint x: 306, startPoint y: 313, endPoint x: 316, endPoint y: 315, distance: 9.8
click at [306, 313] on input "Easements:" at bounding box center [736, 302] width 976 height 26
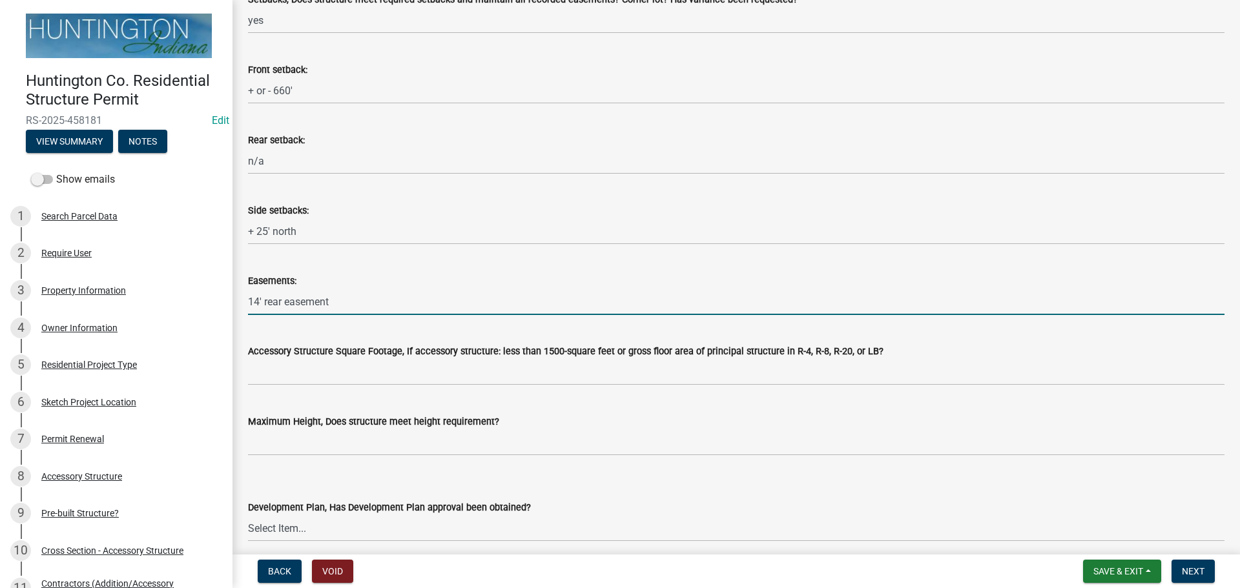
drag, startPoint x: 338, startPoint y: 294, endPoint x: 235, endPoint y: 305, distance: 103.8
type input "n/a"
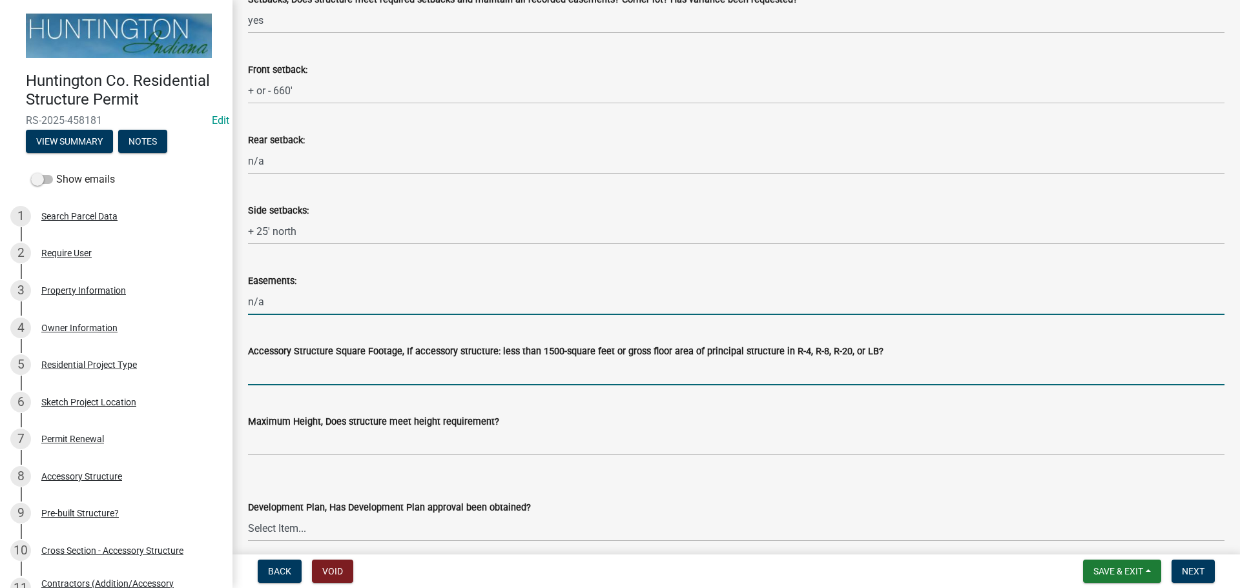
click at [268, 384] on input "Accessory Structure Square Footage, If accessory structure: less than 1500-squa…" at bounding box center [736, 372] width 976 height 26
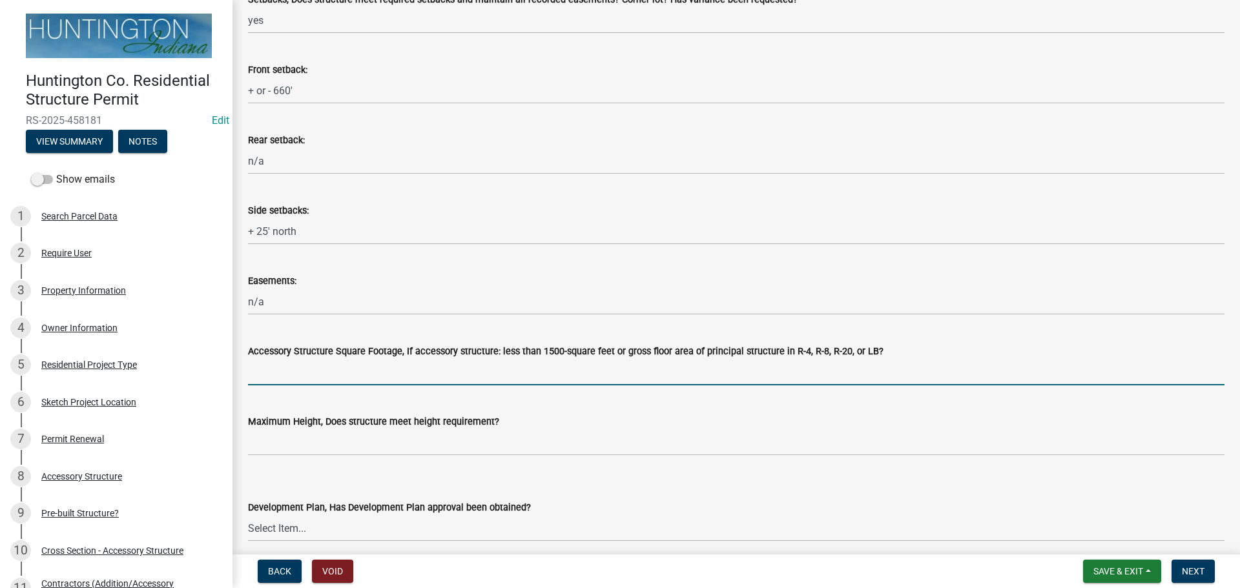
type input "n/a"
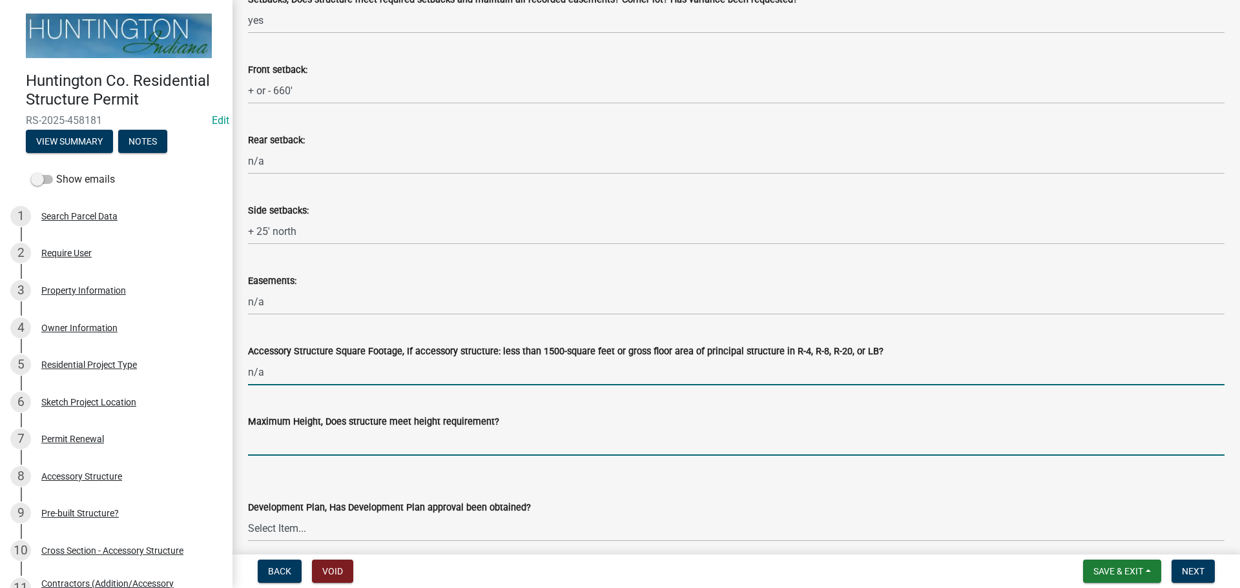
drag, startPoint x: 262, startPoint y: 437, endPoint x: 326, endPoint y: 450, distance: 65.2
click at [262, 437] on input "Maximum Height, Does structure meet height requirement?" at bounding box center [736, 442] width 976 height 26
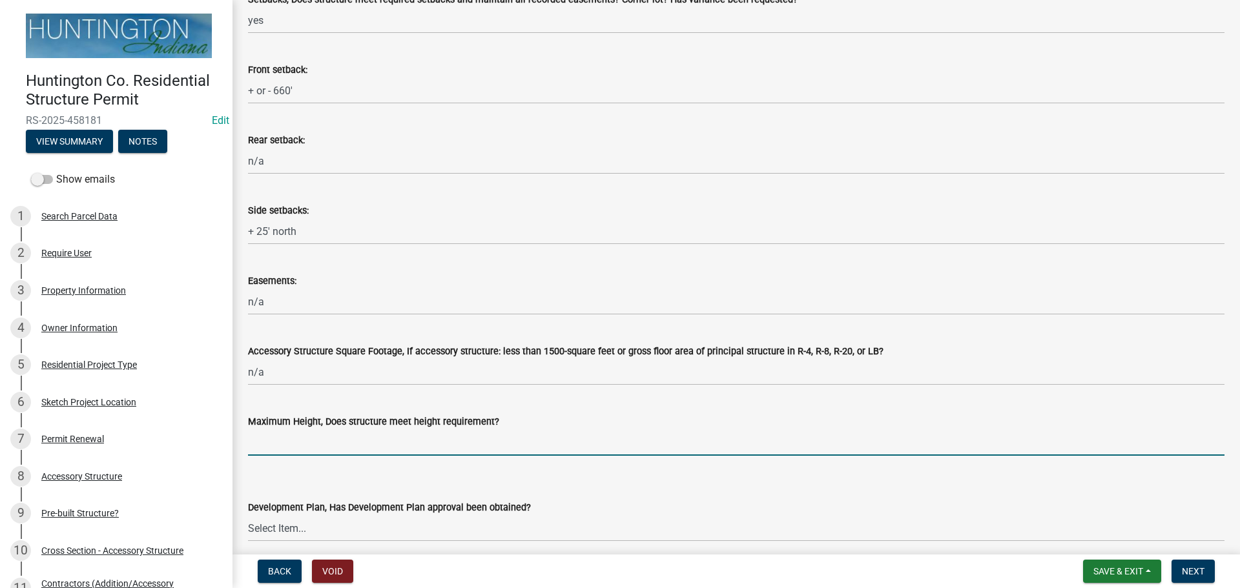
type input "yes"
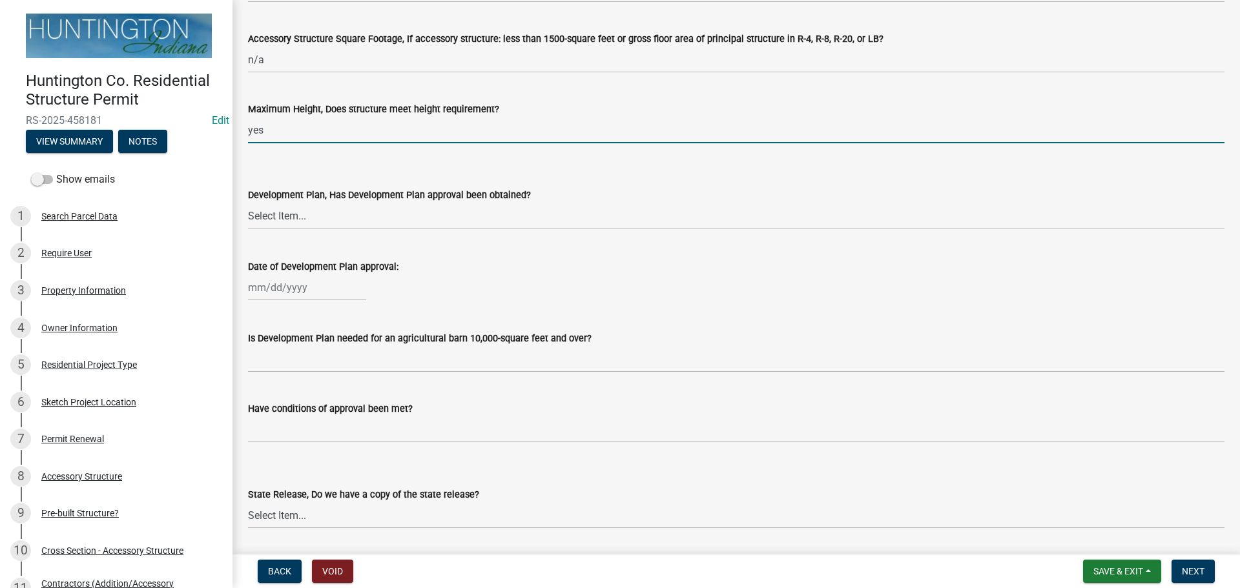
scroll to position [775, 0]
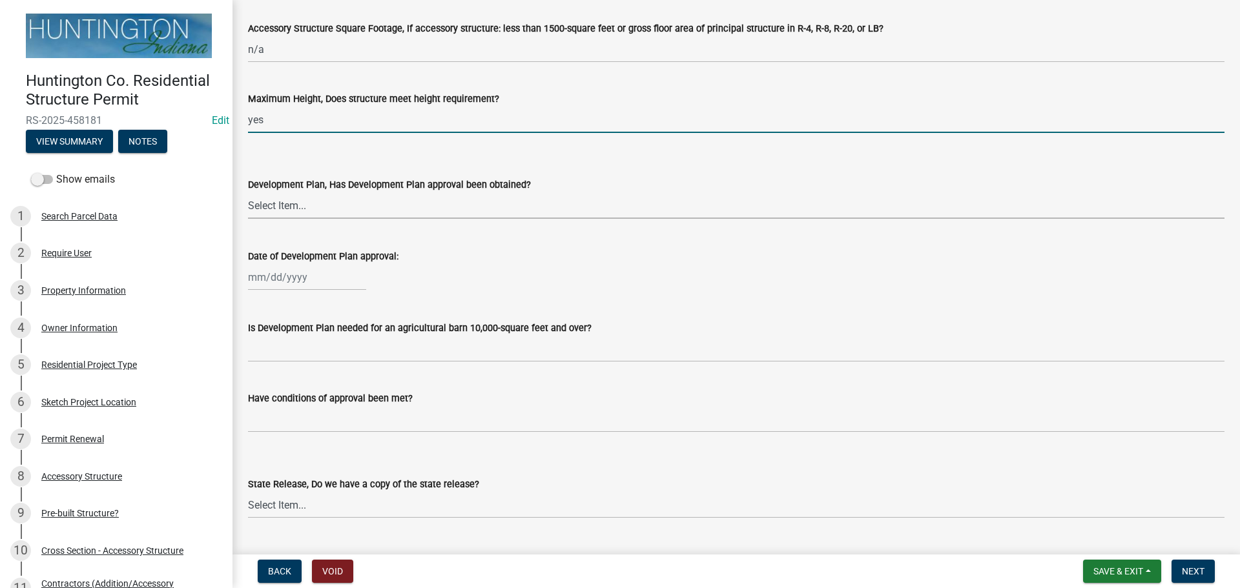
click at [314, 206] on select "Select Item... Yes No N/A" at bounding box center [736, 205] width 976 height 26
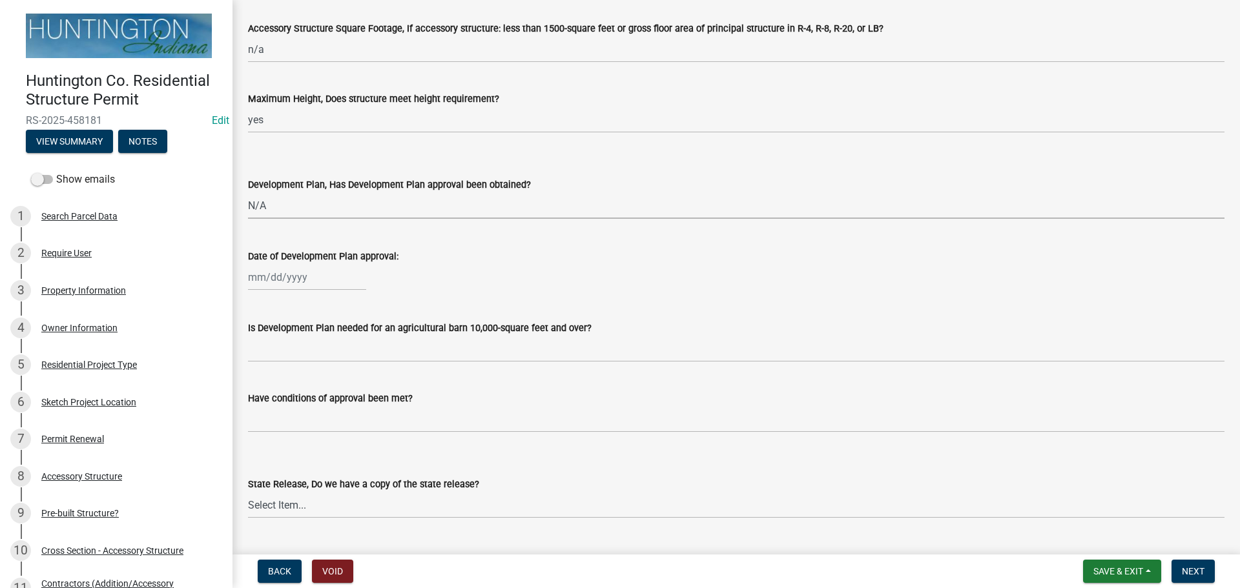
click at [248, 192] on select "Select Item... Yes No N/A" at bounding box center [736, 205] width 976 height 26
select select "674b3438-44d1-433f-a18e-9a900d807566"
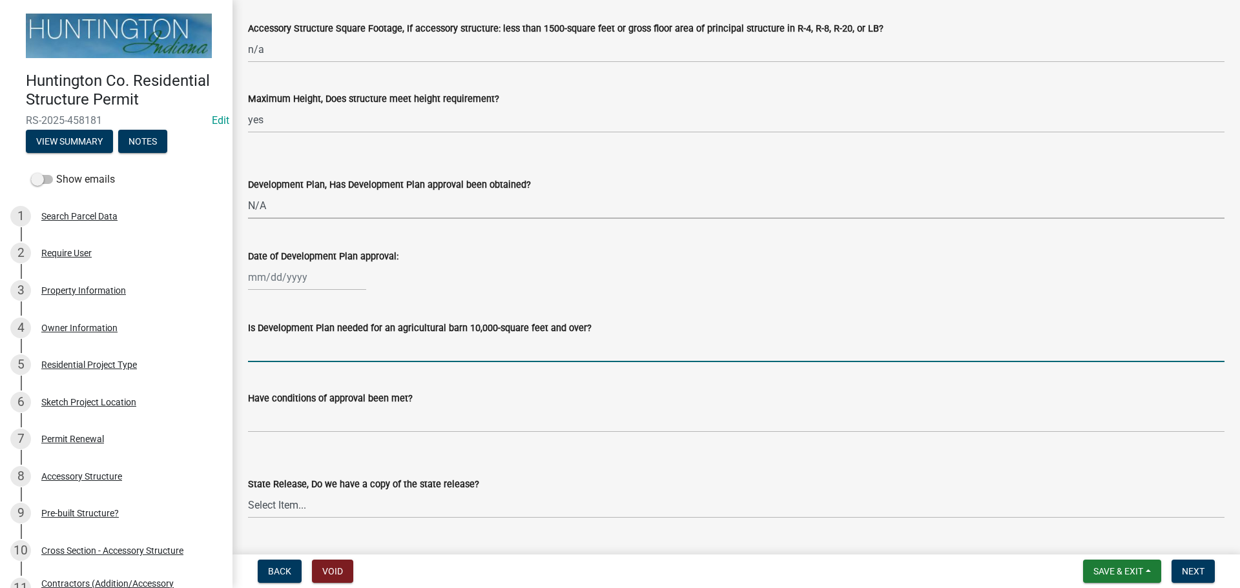
click at [310, 351] on input "Is Development Plan needed for an agricultural barn 10,000-square feet and over?" at bounding box center [736, 349] width 976 height 26
type input "n/a"
click at [293, 405] on div "Have conditions of approval been met?" at bounding box center [736, 398] width 976 height 15
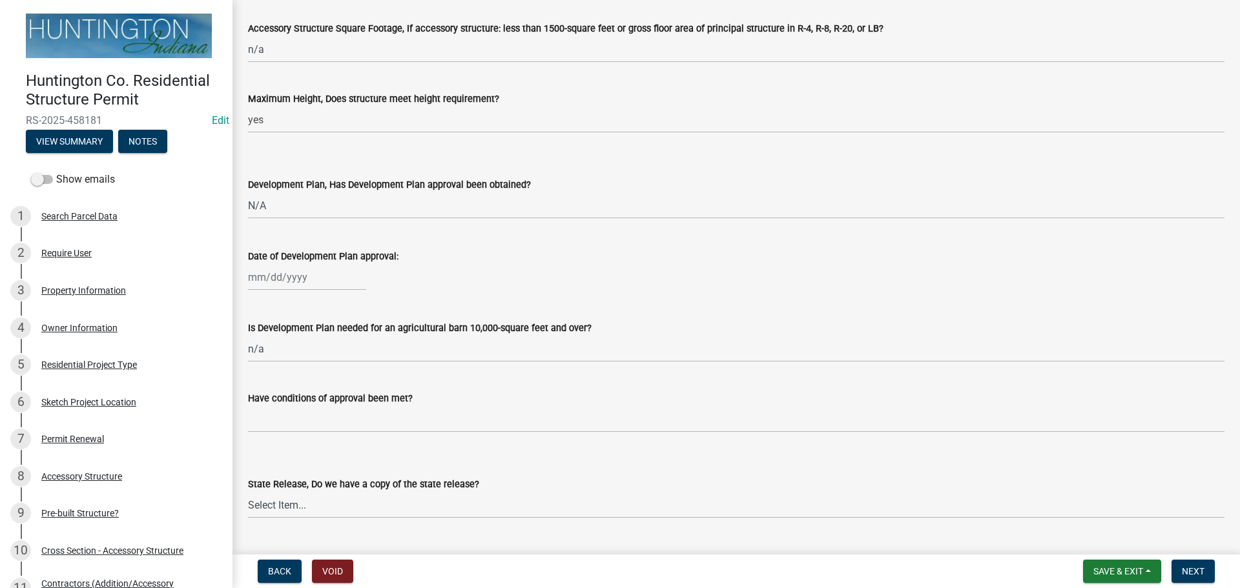
click at [304, 444] on div "State Release, Do we have a copy of the state release? Select Item... Yes No N/A" at bounding box center [736, 481] width 976 height 76
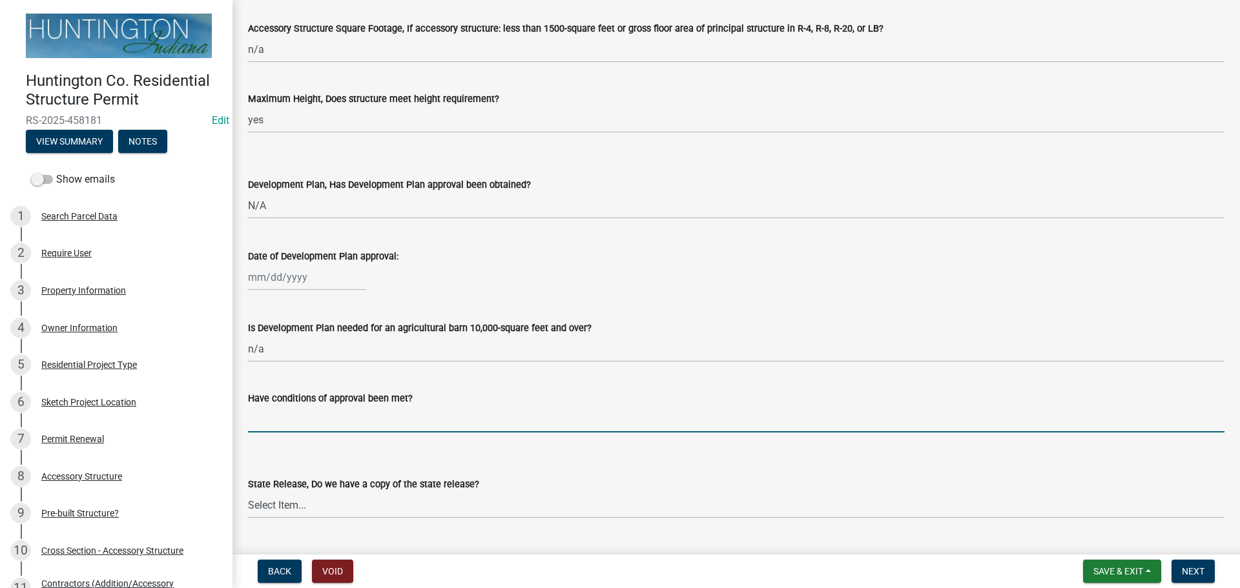
click at [297, 413] on input "Have conditions of approval been met?" at bounding box center [736, 419] width 976 height 26
type input "n/a"
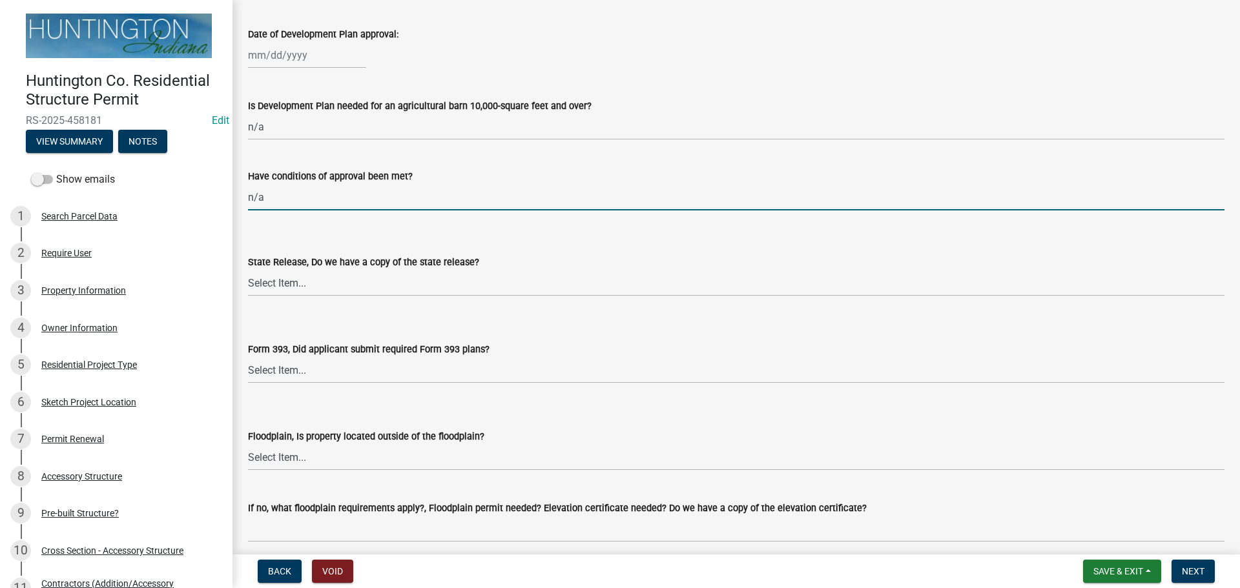
scroll to position [1033, 0]
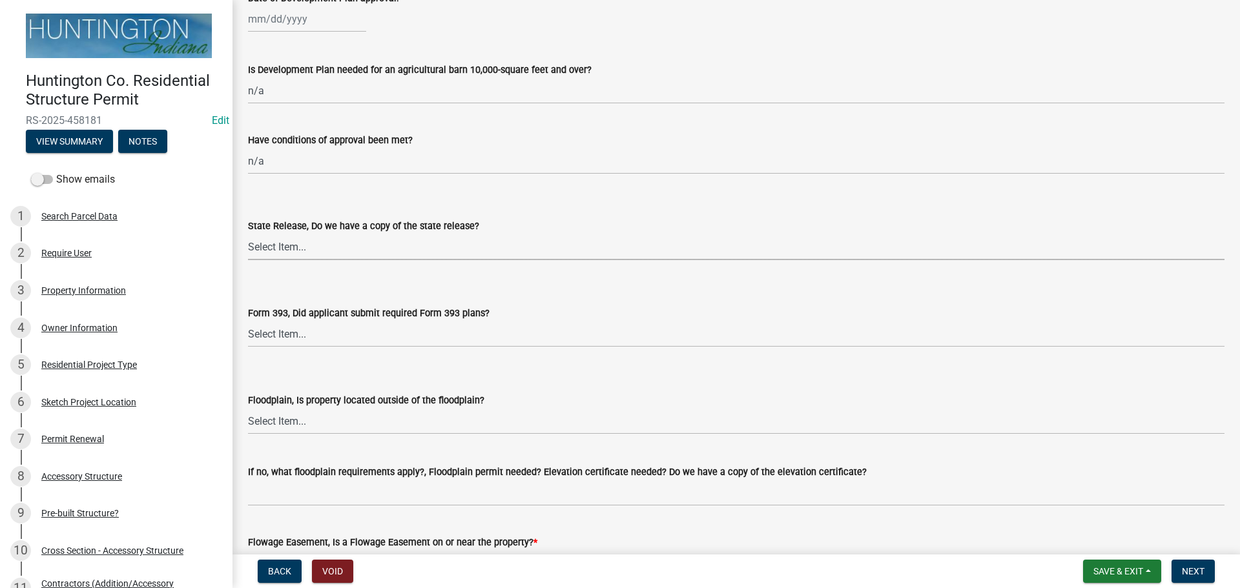
click at [263, 249] on select "Select Item... Yes No N/A" at bounding box center [736, 247] width 976 height 26
click at [248, 234] on select "Select Item... Yes No N/A" at bounding box center [736, 247] width 976 height 26
select select "d625d8e2-c016-4fa4-b697-cc01dbb75373"
click at [258, 335] on select "Select Item... Yes No N/A" at bounding box center [736, 334] width 976 height 26
click at [248, 321] on select "Select Item... Yes No N/A" at bounding box center [736, 334] width 976 height 26
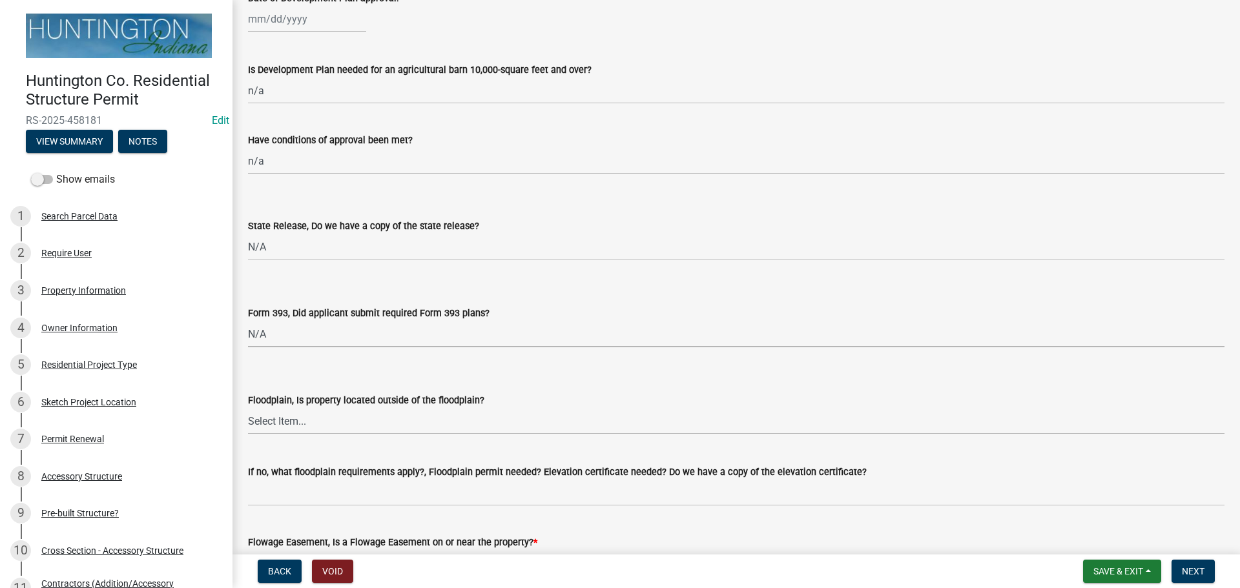
select select "220652cf-f23d-4527-9188-e71e6281c1f5"
click at [265, 417] on select "Select Item... Yes No" at bounding box center [736, 421] width 976 height 26
click at [248, 408] on select "Select Item... Yes No" at bounding box center [736, 421] width 976 height 26
select select "5ad78b45-2880-474c-97ef-2440aa75ee84"
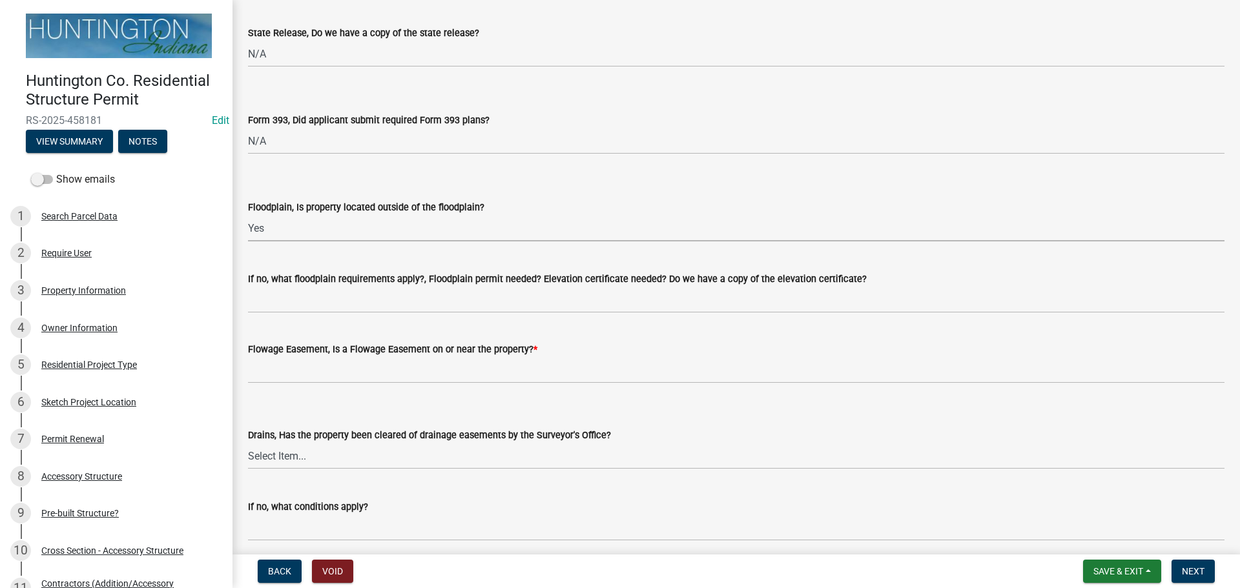
scroll to position [1227, 0]
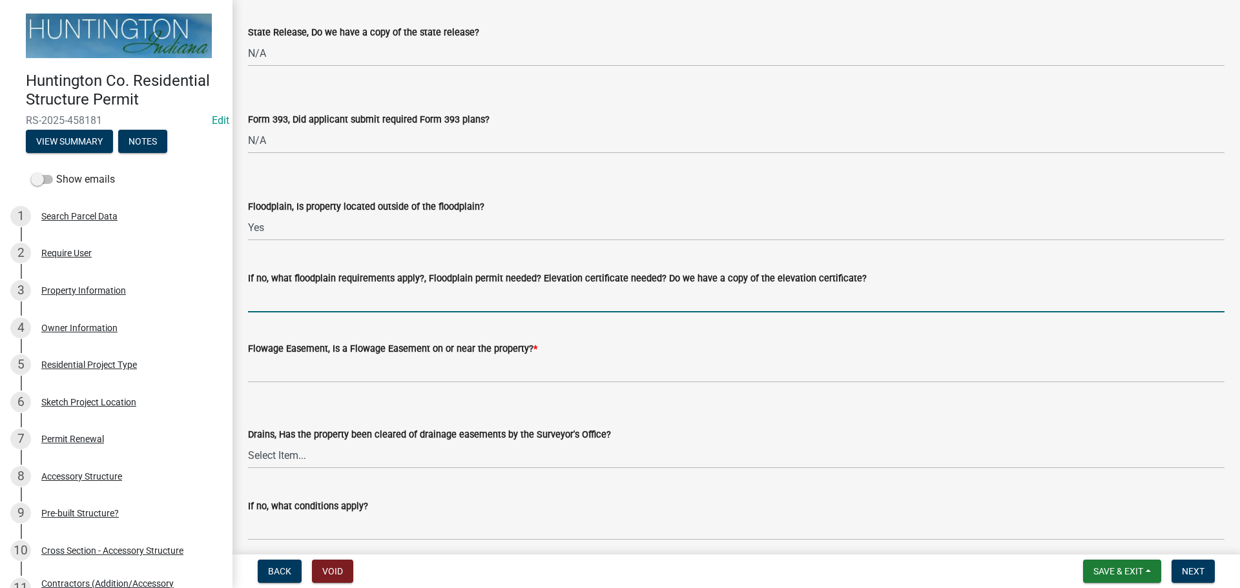
click at [275, 289] on input "If no, what floodplain requirements apply?, Floodplain permit needed? Elevation…" at bounding box center [736, 299] width 976 height 26
type input "n/a"
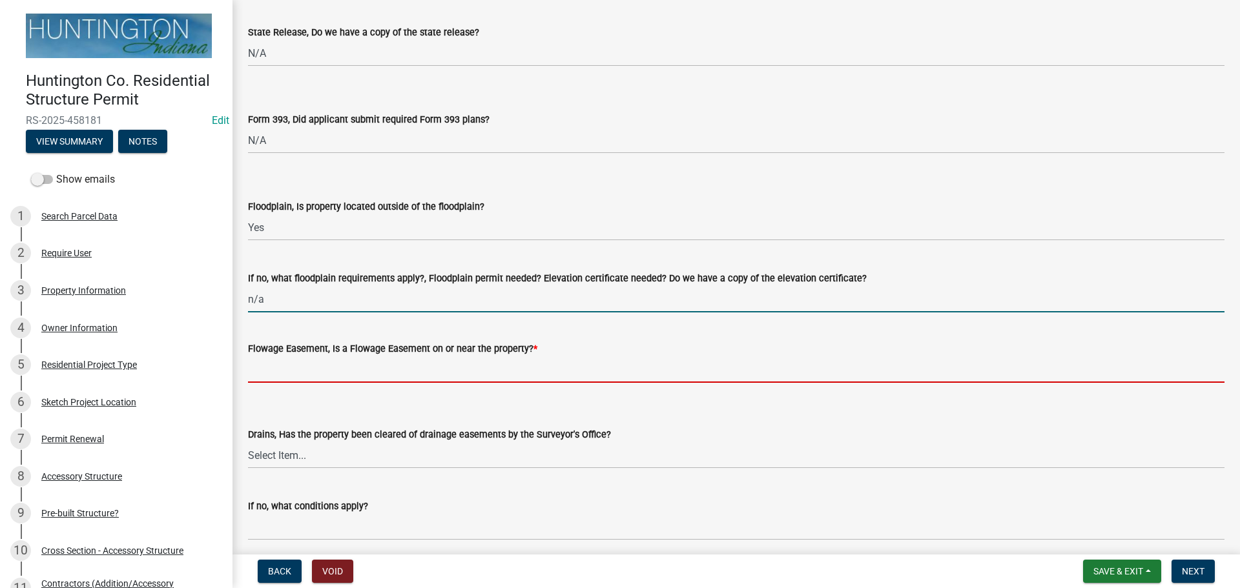
click at [306, 371] on input "Flowage Easement, Is a Flowage Easement on or near the property? *" at bounding box center [736, 369] width 976 height 26
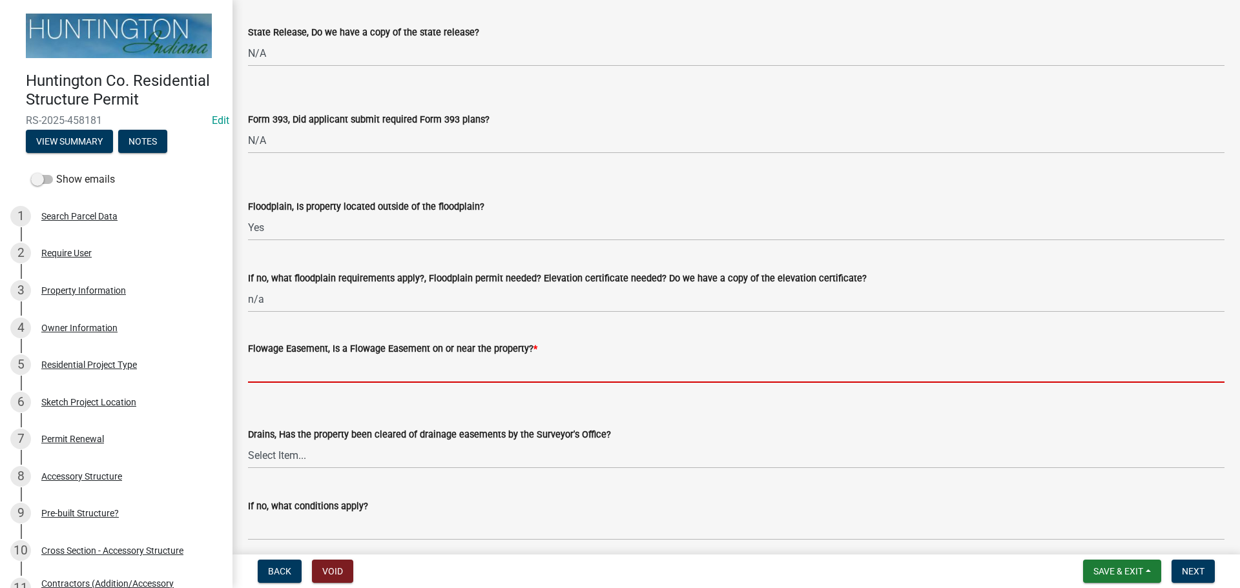
type input "no"
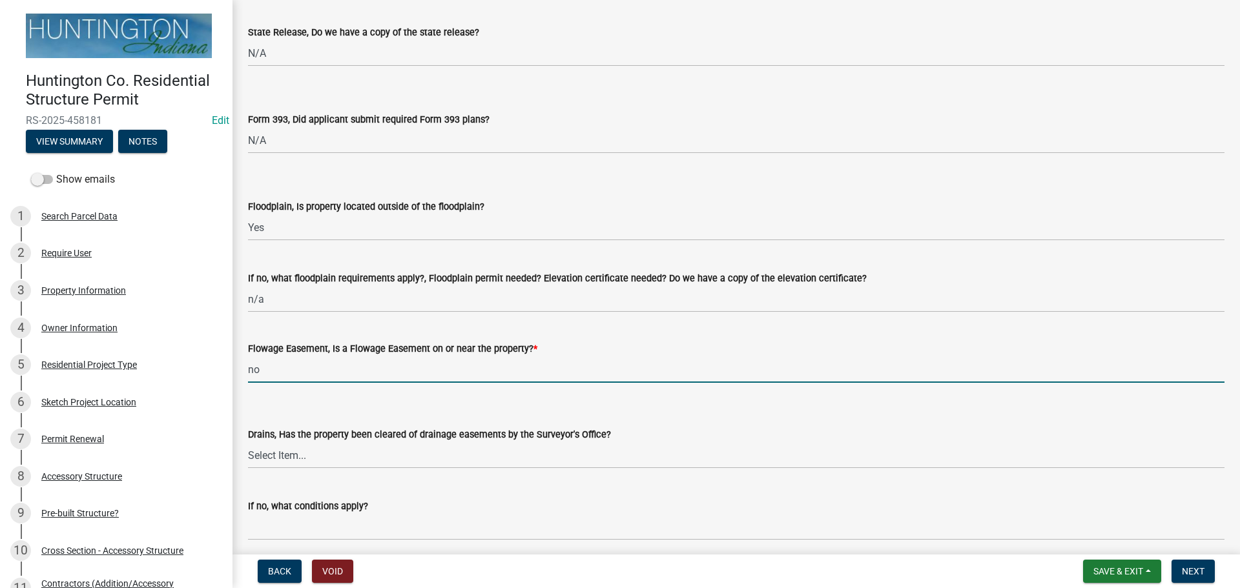
click at [261, 479] on wm-data-entity-input "Drains, Has the property been cleared of drainage easements by the Surveyor's O…" at bounding box center [736, 436] width 976 height 87
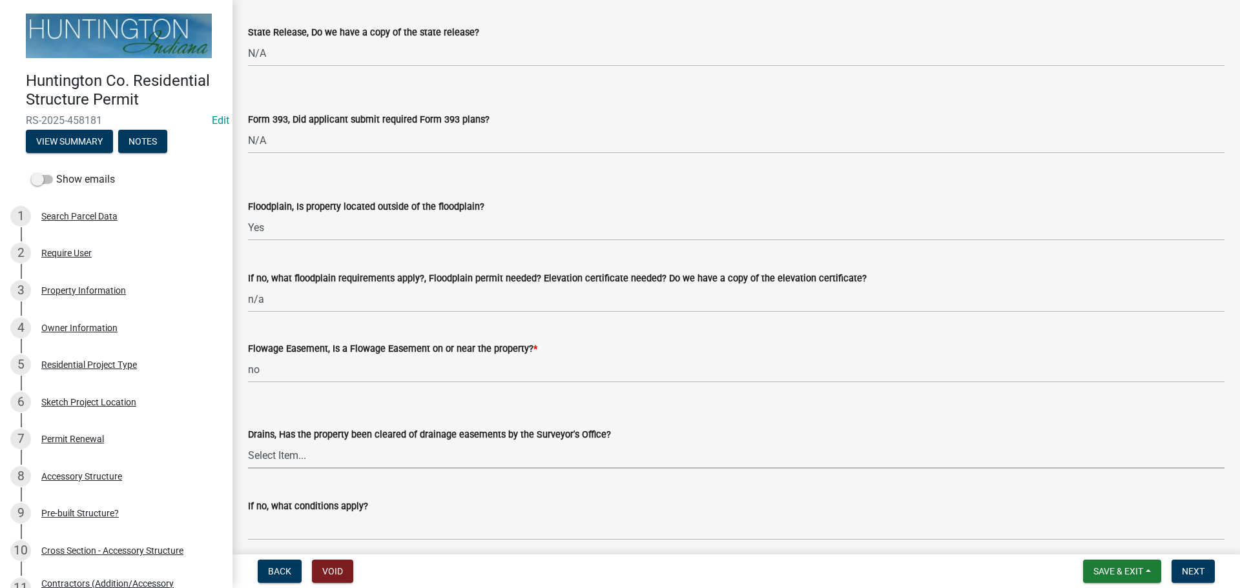
click at [261, 464] on select "Select Item... Yes No" at bounding box center [736, 455] width 976 height 26
click at [248, 442] on select "Select Item... Yes No" at bounding box center [736, 455] width 976 height 26
select select "aa299abd-59e4-4841-82bd-632f03f187ef"
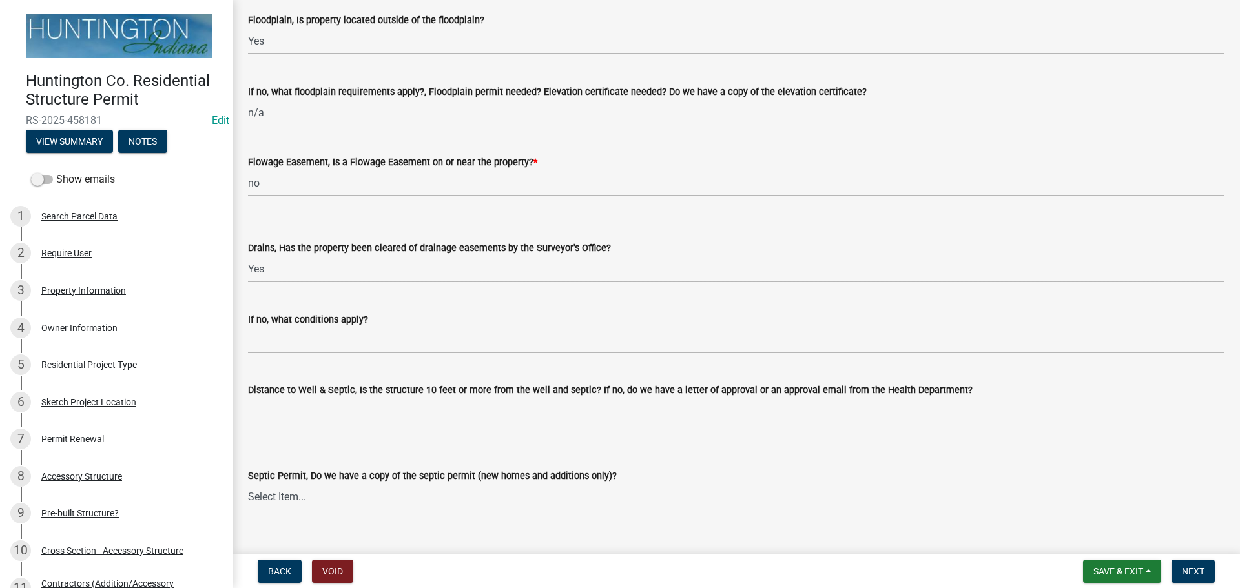
scroll to position [1421, 0]
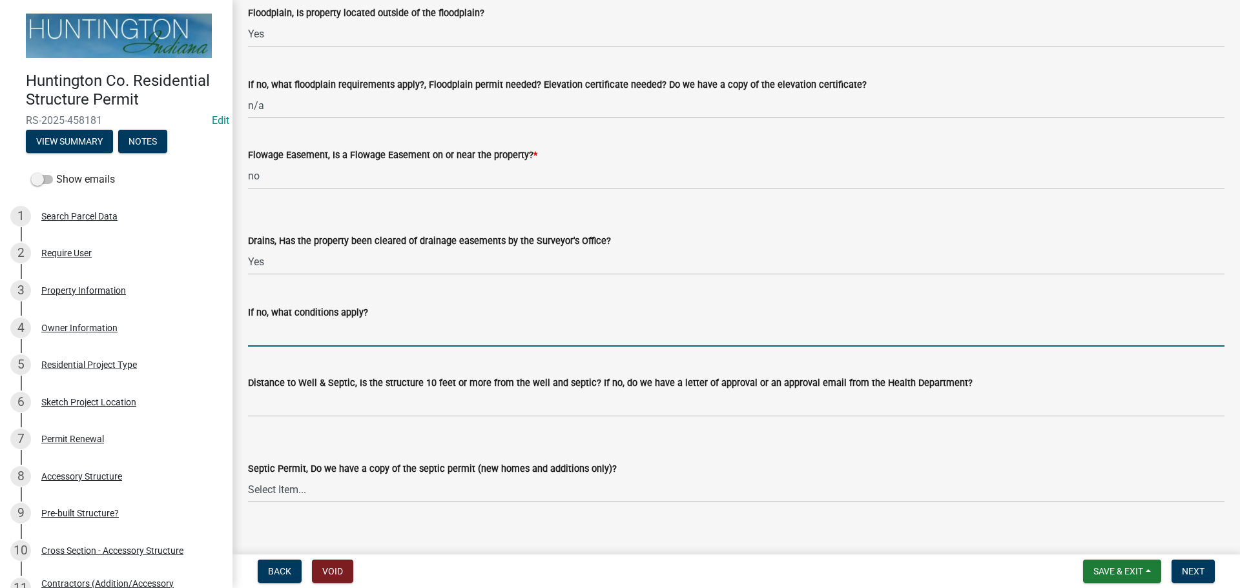
click at [298, 324] on input "If no, what conditions apply?" at bounding box center [736, 333] width 976 height 26
type input "n/a"
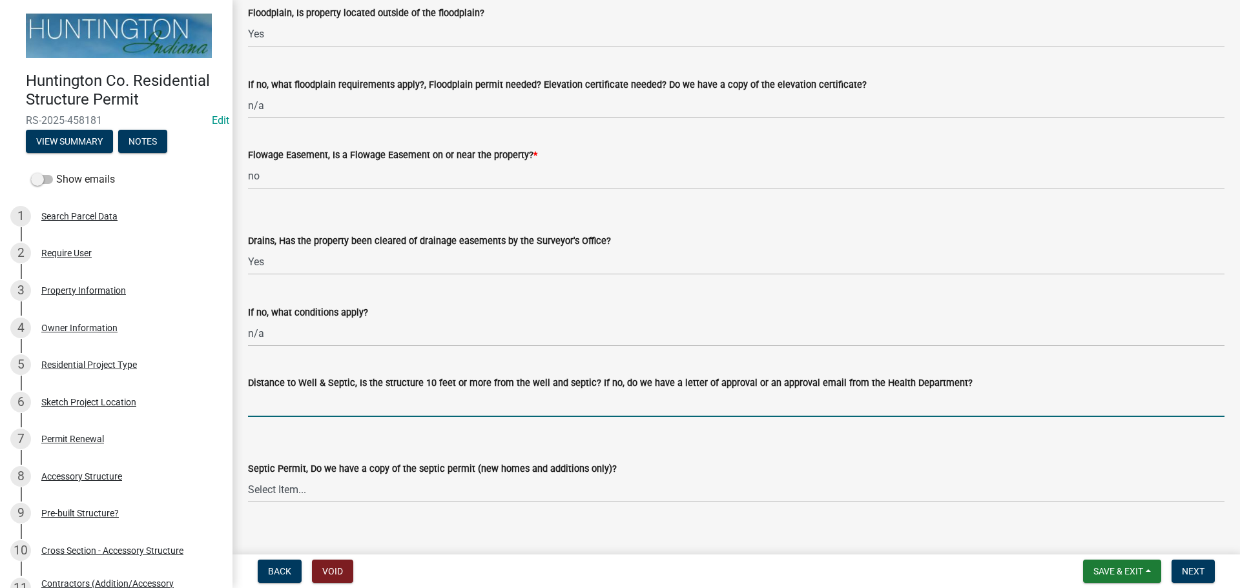
click at [309, 395] on input "Distance to Well & Septic, Is the structure 10 feet or more from the well and s…" at bounding box center [736, 404] width 976 height 26
type input "yes per applicant"
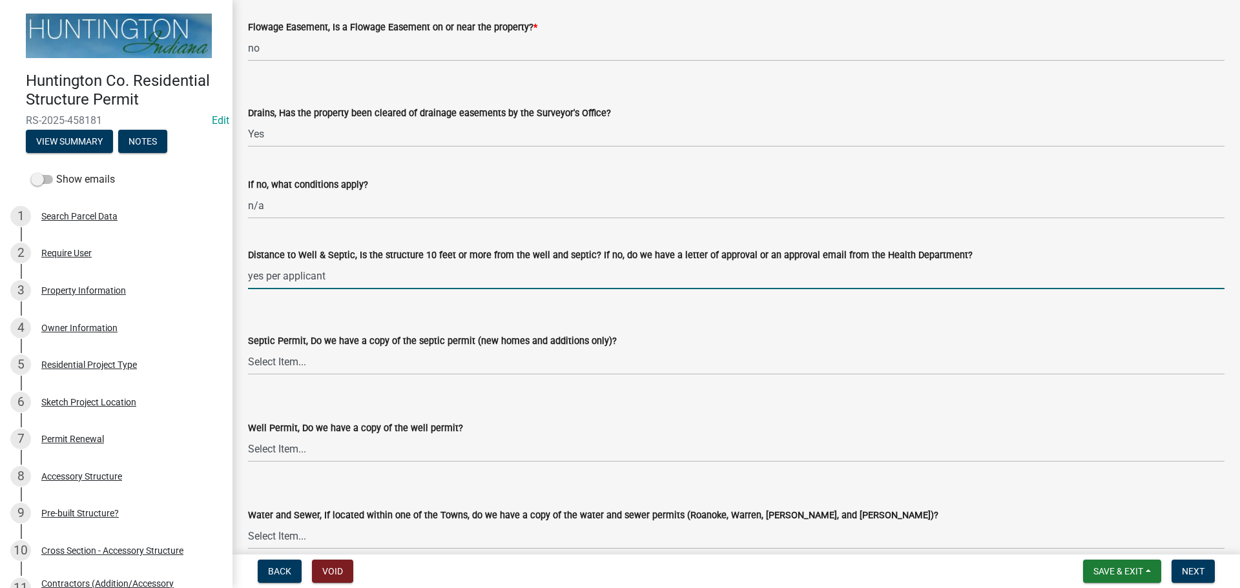
scroll to position [1550, 0]
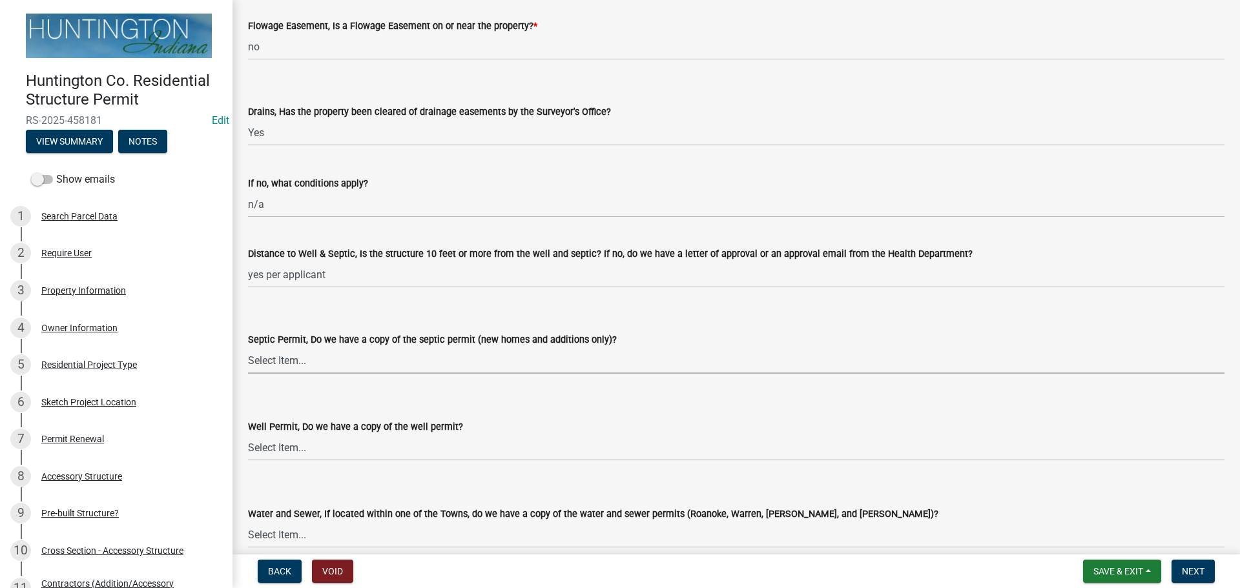
click at [313, 366] on select "Select Item... Yes No N/A" at bounding box center [736, 360] width 976 height 26
click at [248, 347] on select "Select Item... Yes No N/A" at bounding box center [736, 360] width 976 height 26
select select "9e915027-22d8-4398-b0f5-e3cf97d893e0"
click at [283, 456] on select "Select Item... Yes No N/A" at bounding box center [736, 448] width 976 height 26
click at [248, 435] on select "Select Item... Yes No N/A" at bounding box center [736, 448] width 976 height 26
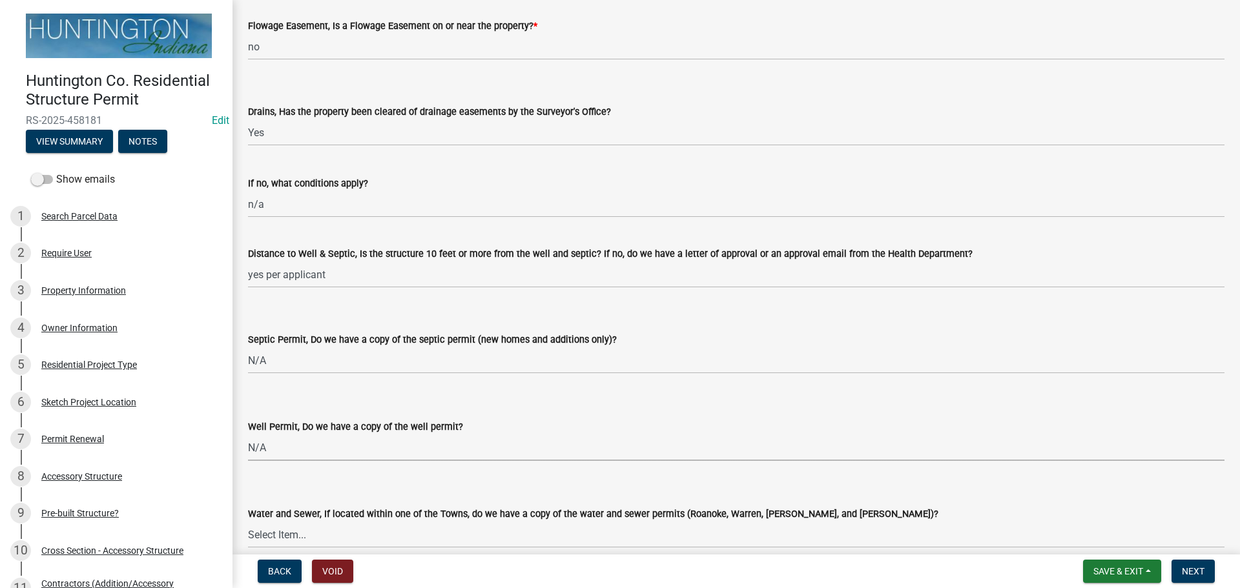
select select "2c91b07e-37d9-4ec5-b504-47058404e578"
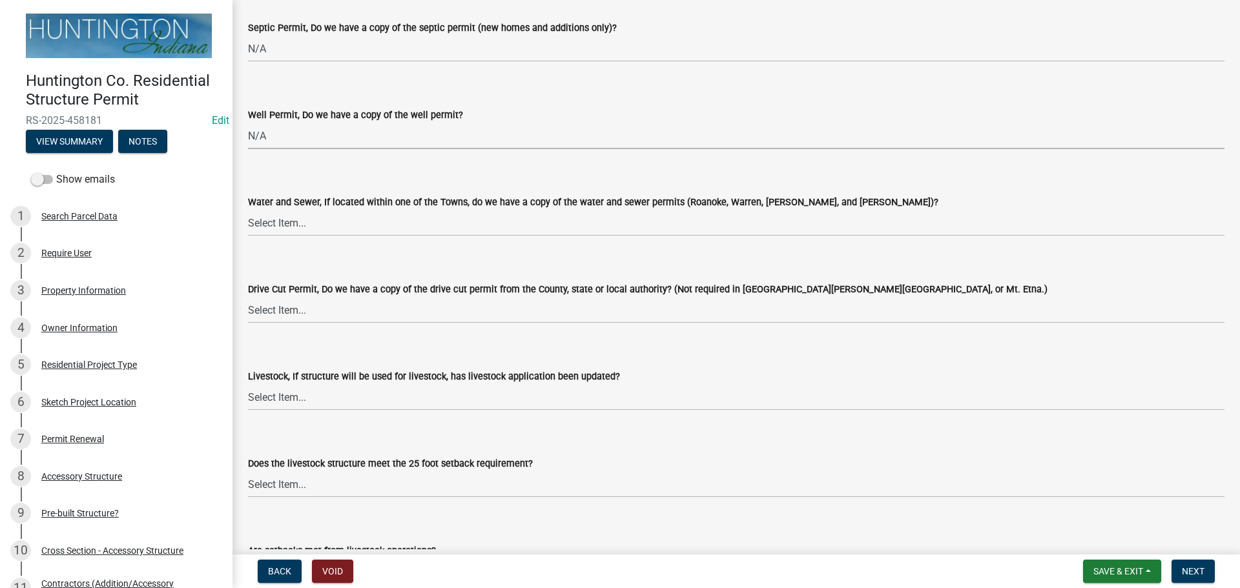
scroll to position [1873, 0]
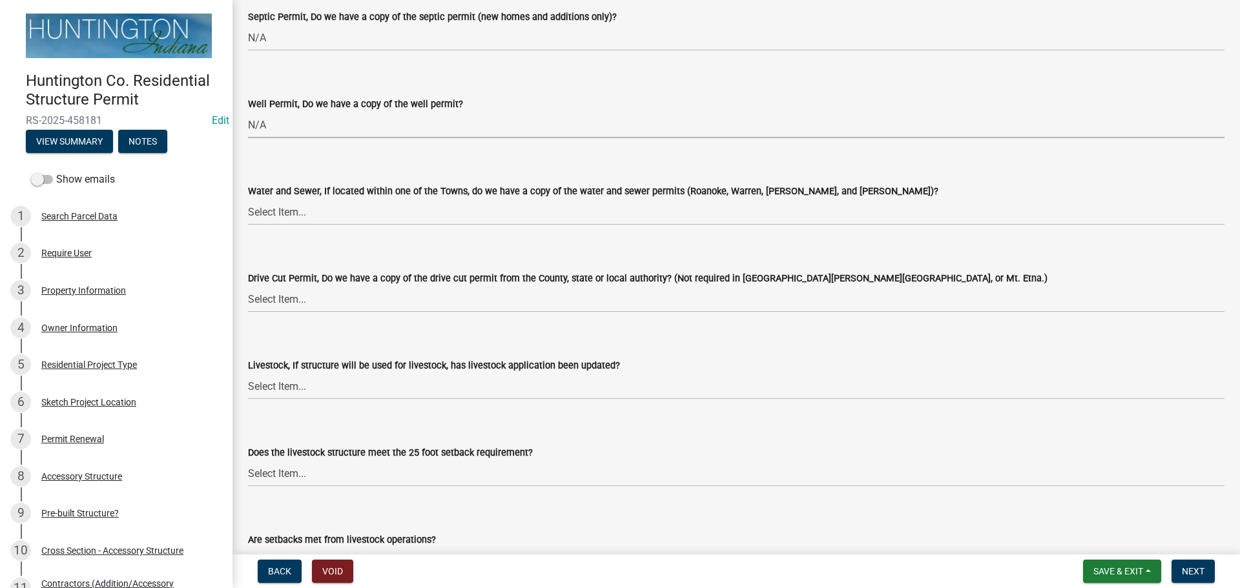
click at [289, 231] on wm-data-entity-input "Water and Sewer, If located within one of the Towns, do we have a copy of the w…" at bounding box center [736, 193] width 976 height 87
click at [280, 223] on select "Select Item... Yes No N/A" at bounding box center [736, 212] width 976 height 26
click at [248, 199] on select "Select Item... Yes No N/A" at bounding box center [736, 212] width 976 height 26
select select "d6bfa9ee-3bd9-4f2b-bea1-0bf2a35e48f8"
click at [257, 293] on select "Select Item... Yes No N/A" at bounding box center [736, 299] width 976 height 26
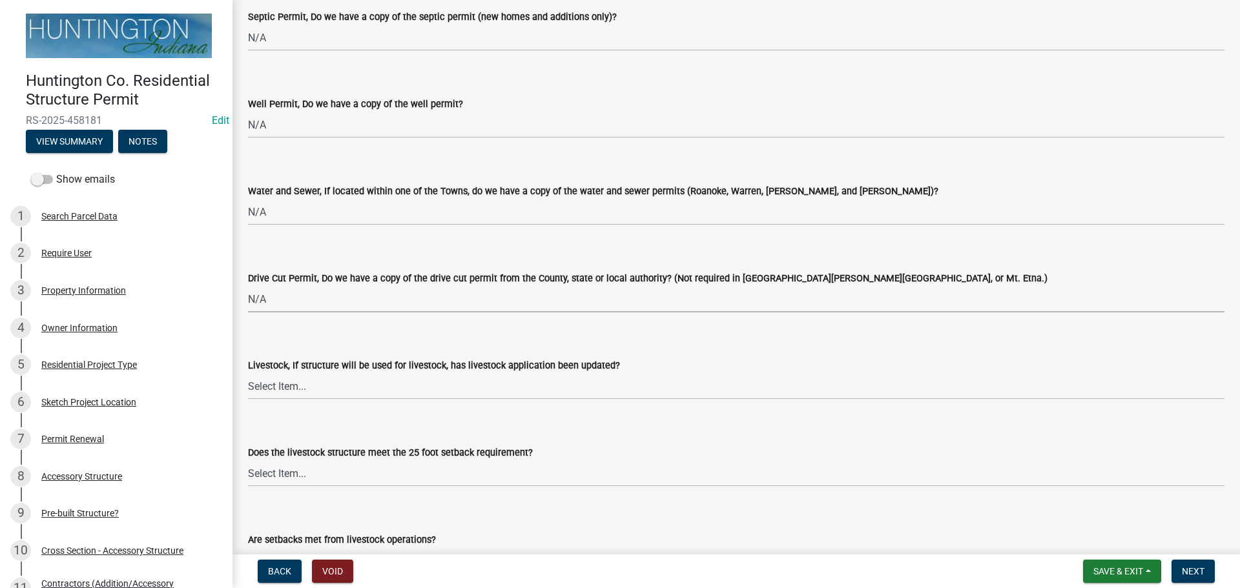
click at [248, 286] on select "Select Item... Yes No N/A" at bounding box center [736, 299] width 976 height 26
select select "e1967740-c41b-4de5-b294-b9bc371f9c7c"
click at [265, 378] on select "Select Item... Yes No N/A" at bounding box center [736, 386] width 976 height 26
click at [248, 373] on select "Select Item... Yes No N/A" at bounding box center [736, 386] width 976 height 26
select select "4095ee07-1040-41d6-85c6-c6be8bf6c85e"
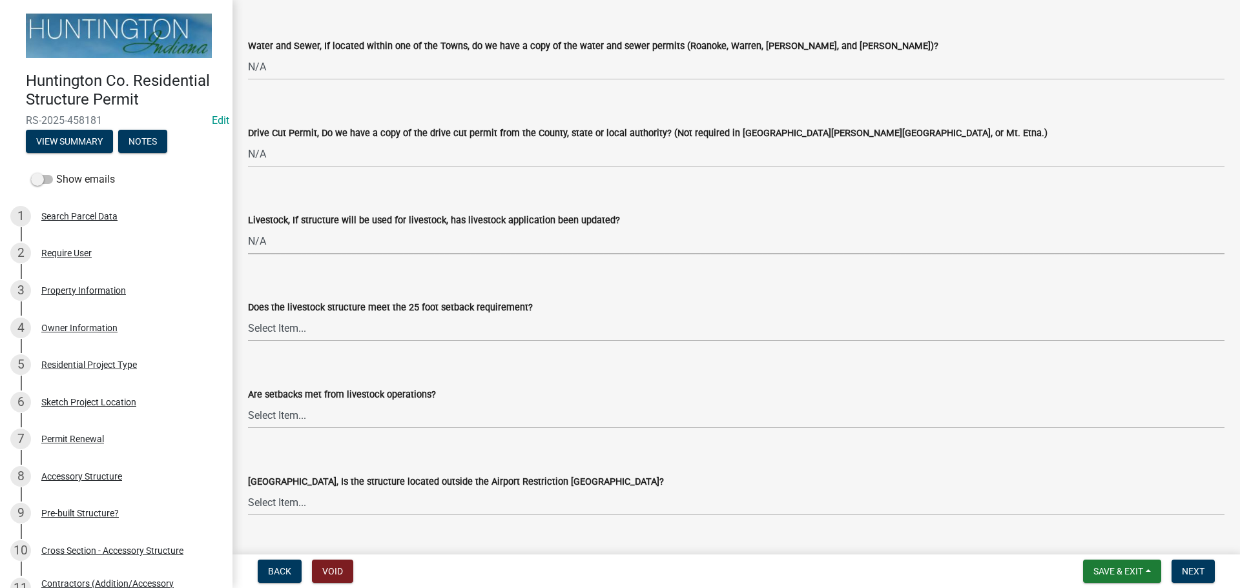
scroll to position [2067, 0]
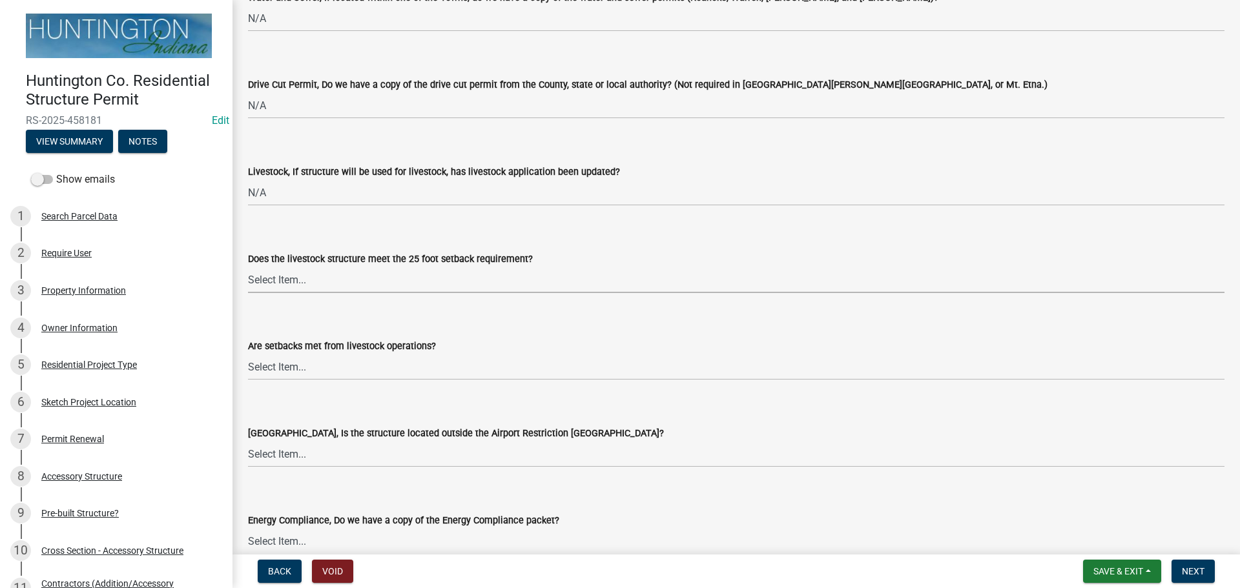
click at [267, 274] on select "Select Item... Yes No N/A" at bounding box center [736, 280] width 976 height 26
click at [248, 267] on select "Select Item... Yes No N/A" at bounding box center [736, 280] width 976 height 26
select select "87343147-211b-4763-93bb-8b2ee6155afc"
click at [263, 366] on select "Select Item... Yes No" at bounding box center [736, 367] width 976 height 26
click at [248, 354] on select "Select Item... Yes No" at bounding box center [736, 367] width 976 height 26
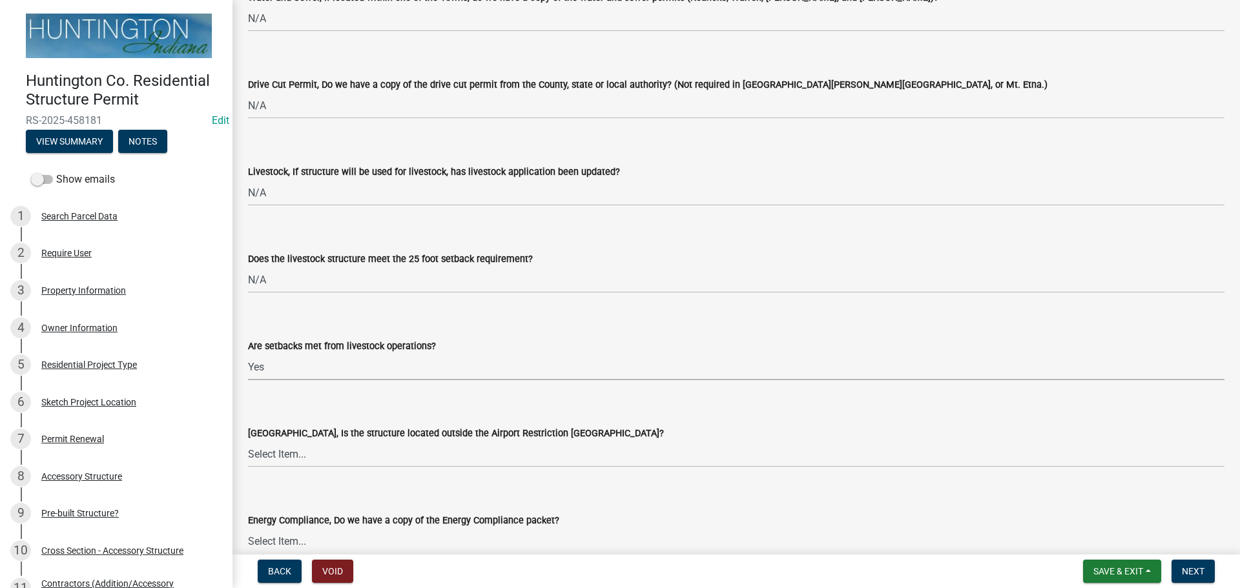
select select "a533f136-47b9-4377-857f-add42c7a7ee1"
click at [269, 460] on select "Select Item... Yes No" at bounding box center [736, 454] width 976 height 26
click at [248, 441] on select "Select Item... Yes No" at bounding box center [736, 454] width 976 height 26
select select "3c66432b-8bb8-4124-90df-d6035d4b372c"
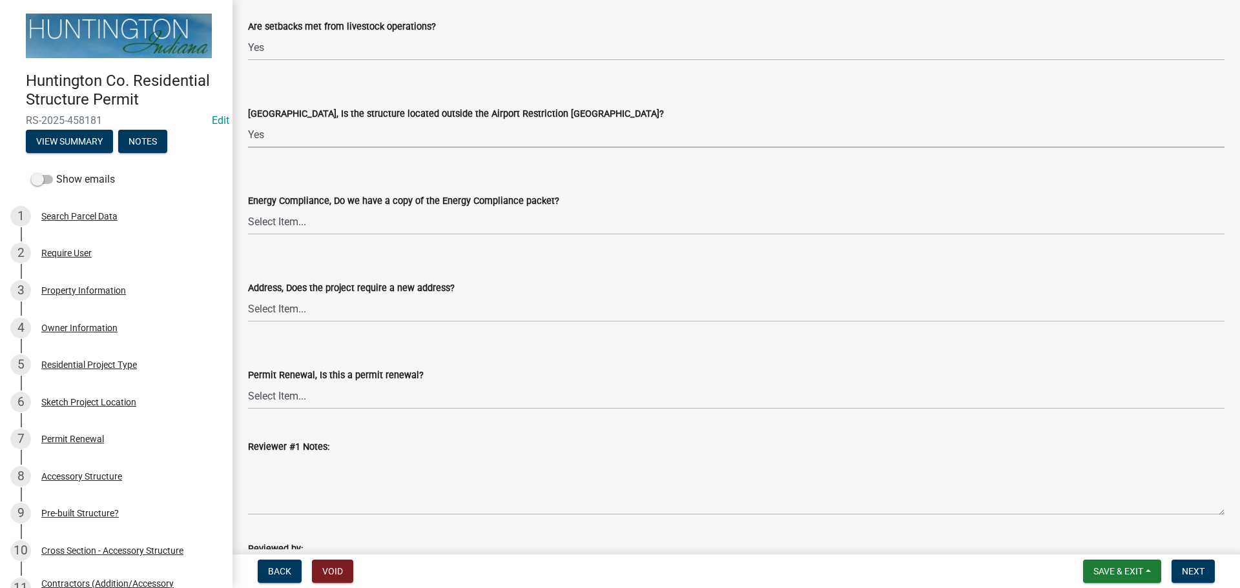
scroll to position [2390, 0]
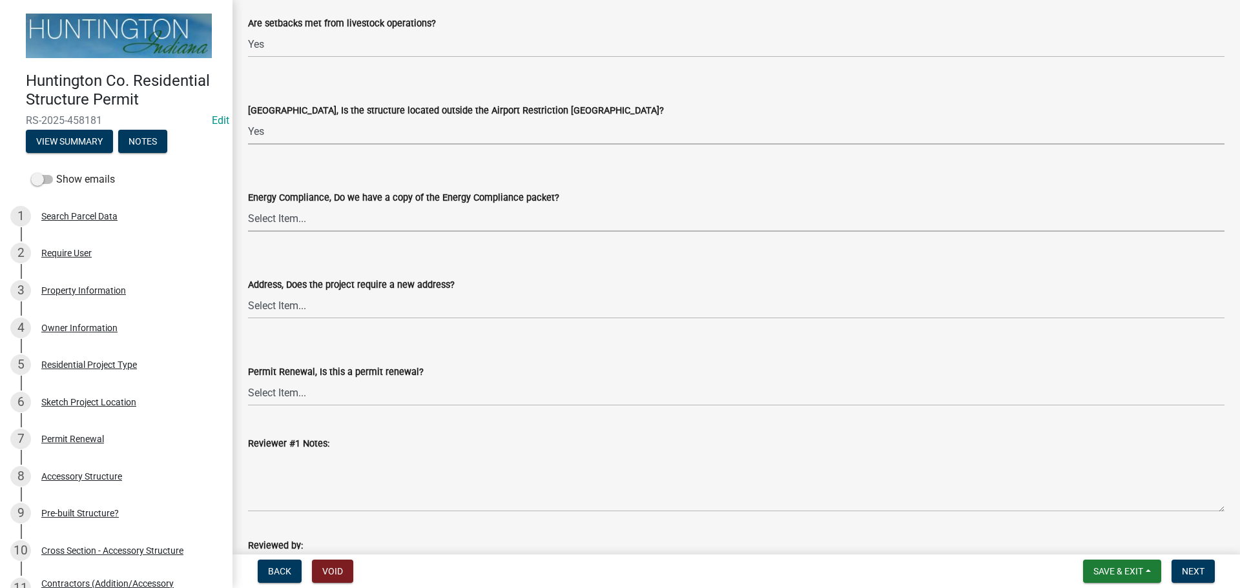
click at [277, 225] on select "Select Item... Yes No N/A" at bounding box center [736, 218] width 976 height 26
click at [248, 205] on select "Select Item... Yes No N/A" at bounding box center [736, 218] width 976 height 26
select select "eefb9dc7-f8b2-40a4-9773-3ac47aeffb04"
click at [281, 308] on select "Select Item... Yes No" at bounding box center [736, 306] width 976 height 26
click at [248, 293] on select "Select Item... Yes No" at bounding box center [736, 306] width 976 height 26
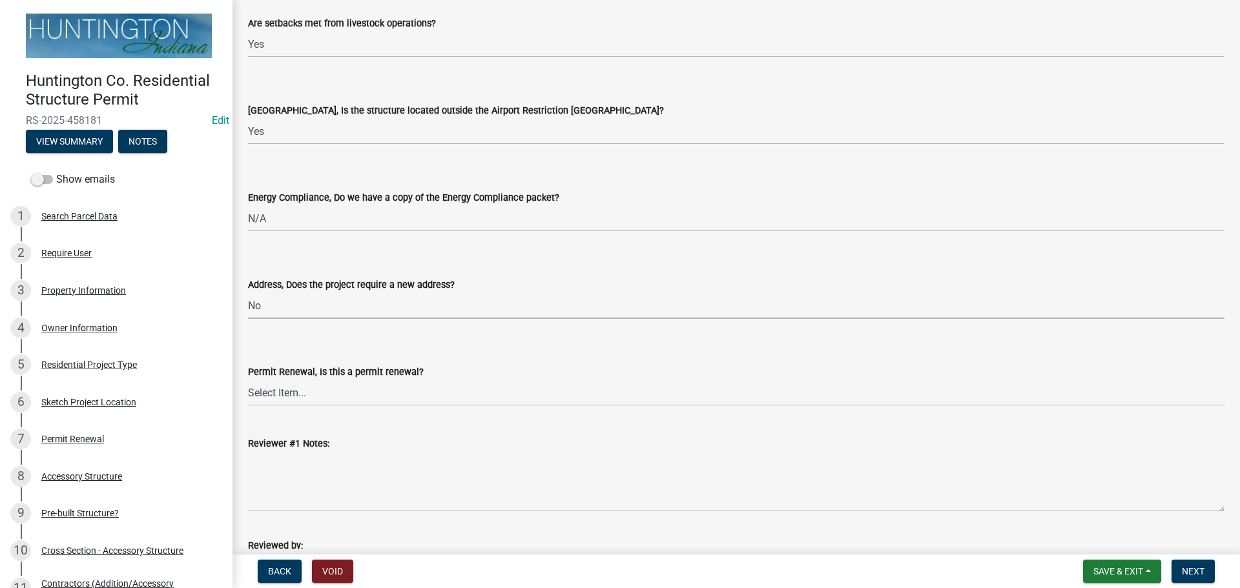
select select "dab9127f-4f14-4b54-93cb-019292fe7c15"
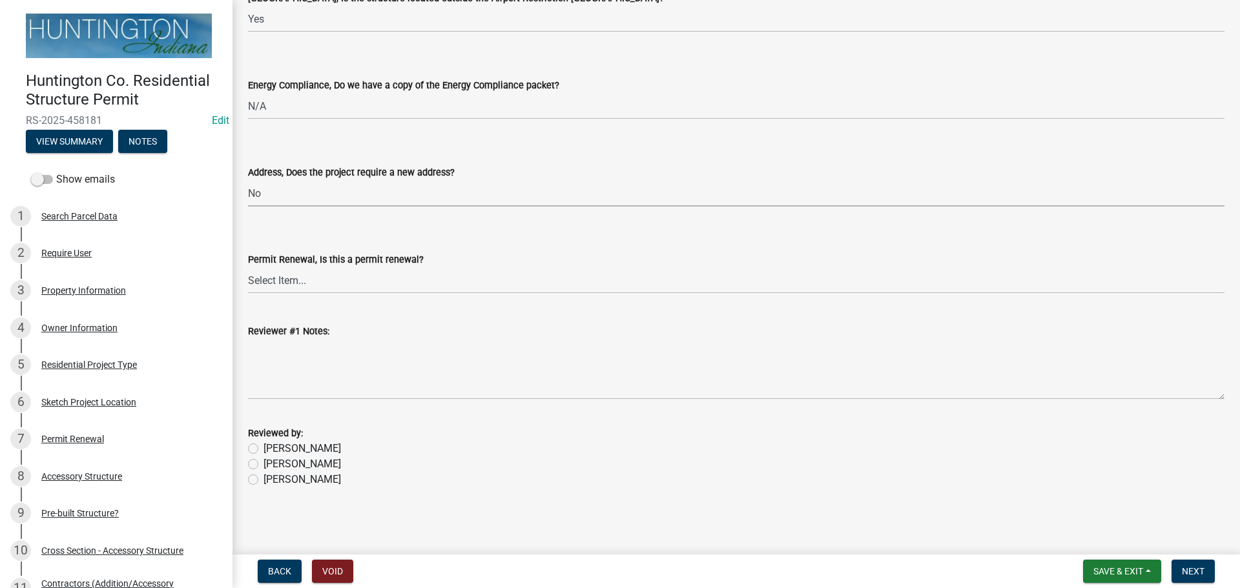
click at [263, 468] on label "[PERSON_NAME]" at bounding box center [301, 464] width 77 height 15
click at [263, 465] on input "[PERSON_NAME]" at bounding box center [267, 461] width 8 height 8
radio input "true"
click at [1210, 579] on button "Next" at bounding box center [1193, 571] width 43 height 23
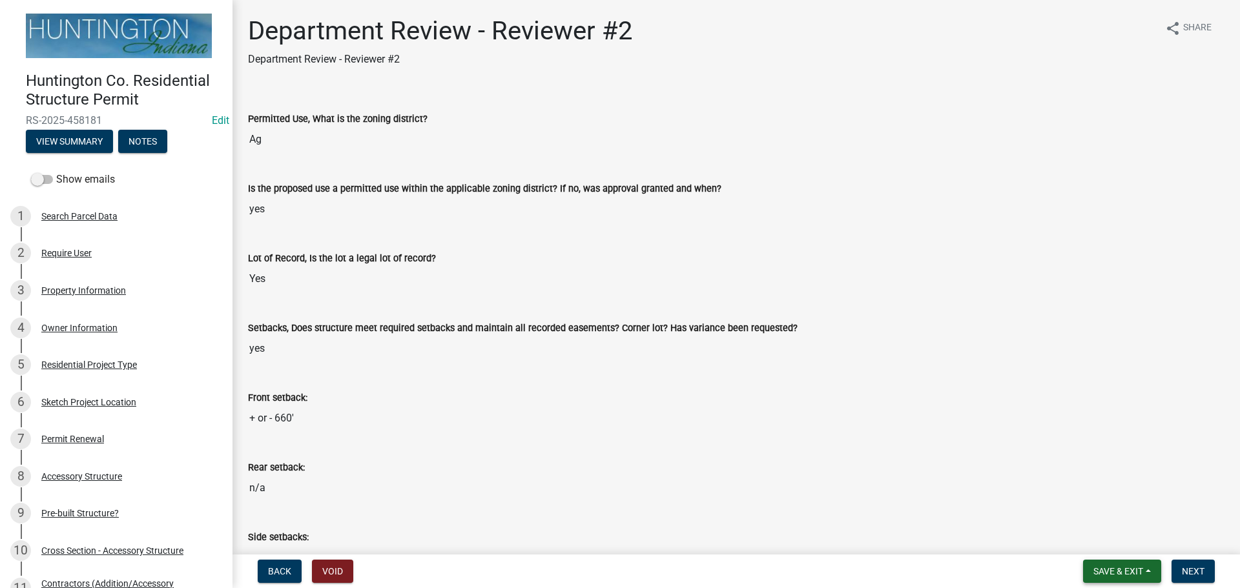
click at [1126, 565] on button "Save & Exit" at bounding box center [1122, 571] width 78 height 23
click at [1104, 545] on button "Save & Exit" at bounding box center [1109, 537] width 103 height 31
